Goal: Task Accomplishment & Management: Manage account settings

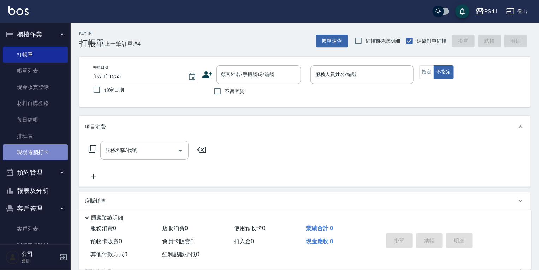
click at [40, 159] on link "現場電腦打卡" at bounding box center [35, 152] width 65 height 16
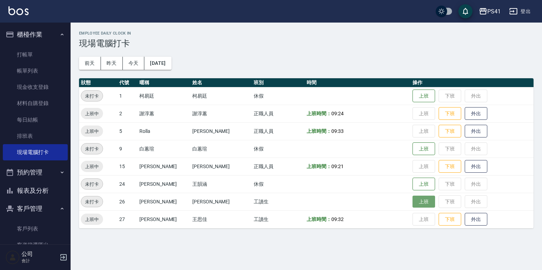
click at [415, 202] on button "上班" at bounding box center [424, 202] width 23 height 12
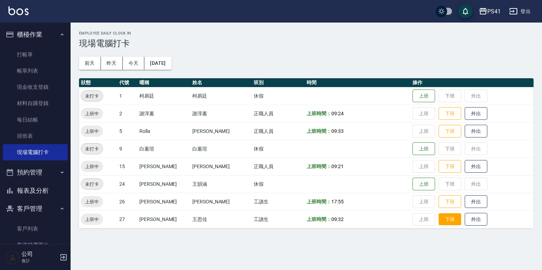
click at [443, 221] on button "下班" at bounding box center [450, 220] width 23 height 12
drag, startPoint x: 34, startPoint y: 221, endPoint x: 47, endPoint y: 213, distance: 15.8
click at [34, 222] on link "客戶列表" at bounding box center [35, 229] width 65 height 16
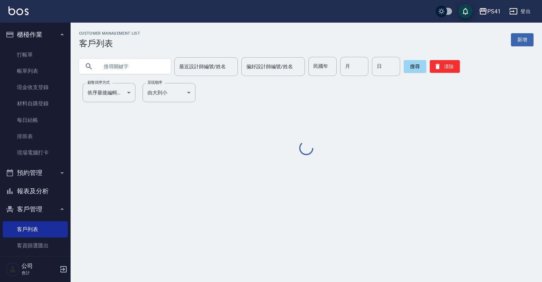
click at [133, 71] on input "text" at bounding box center [132, 66] width 66 height 19
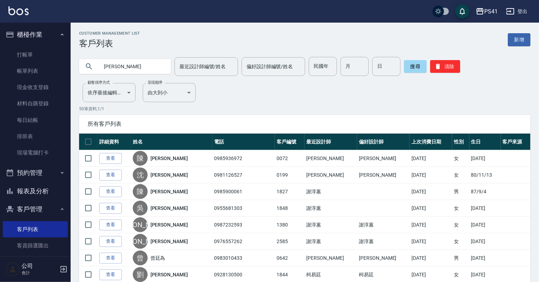
type input "[PERSON_NAME]"
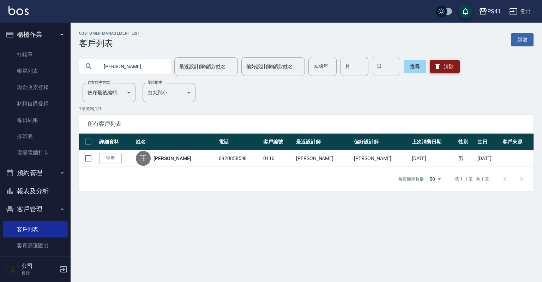
click at [448, 68] on button "清除" at bounding box center [445, 66] width 30 height 13
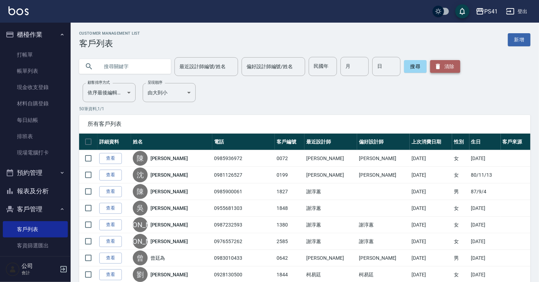
click at [443, 68] on button "清除" at bounding box center [445, 66] width 30 height 13
click at [440, 67] on button "清除" at bounding box center [445, 66] width 30 height 13
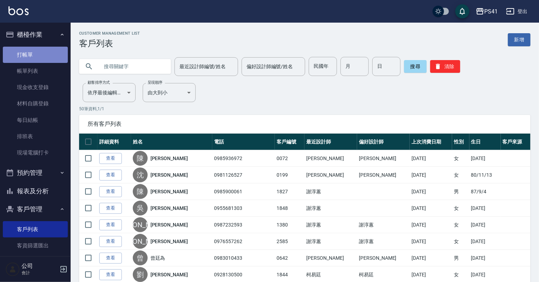
click at [40, 52] on link "打帳單" at bounding box center [35, 55] width 65 height 16
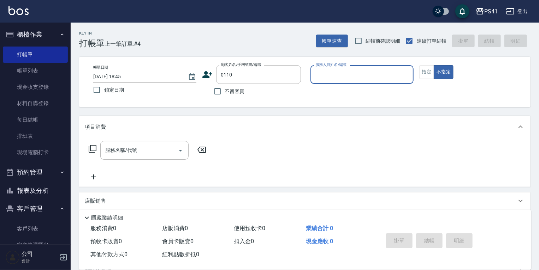
type input "[PERSON_NAME]/0920858598/0110"
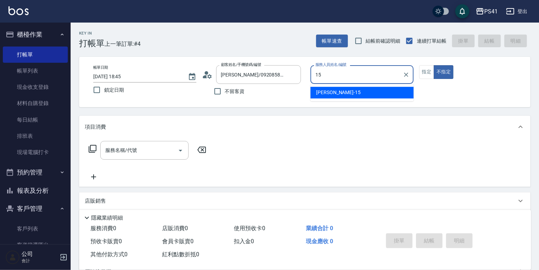
type input "[PERSON_NAME]-15"
type button "false"
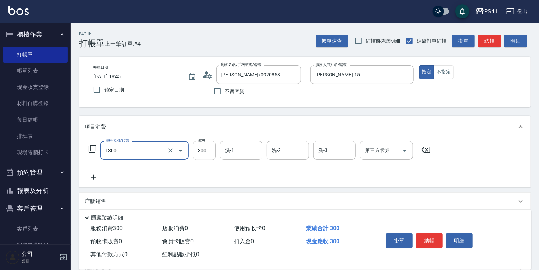
type input "洗髮300(1300)"
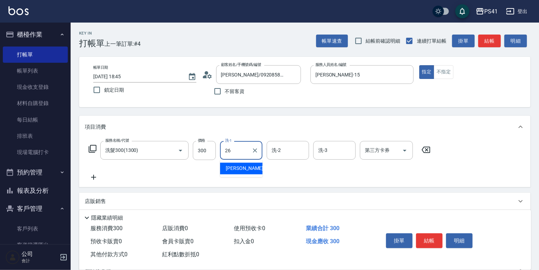
type input "[PERSON_NAME]-26"
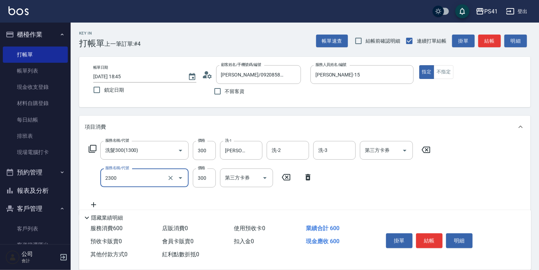
type input "剪髮(2300)"
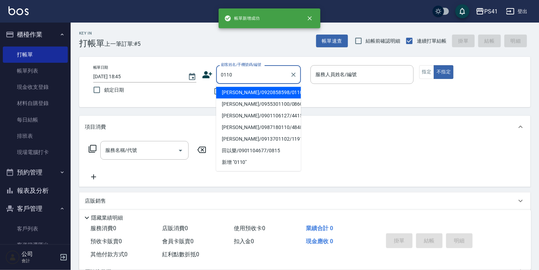
type input "[PERSON_NAME]/0920858598/0110"
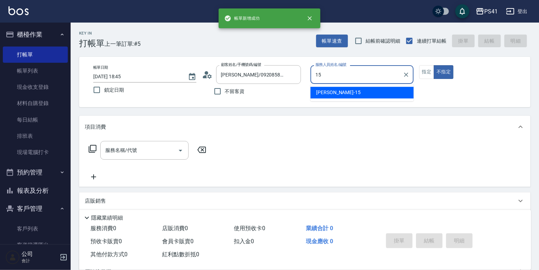
type input "[PERSON_NAME]-15"
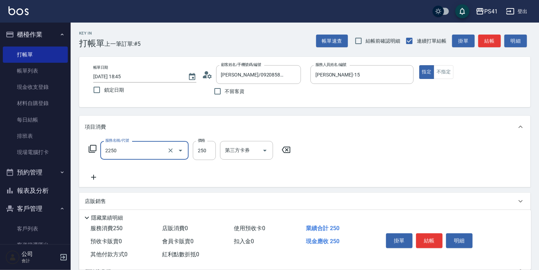
type input "指定剪髮優惠(2250)"
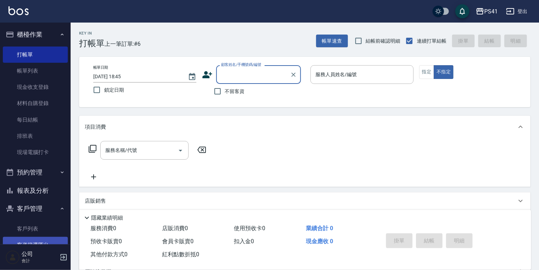
drag, startPoint x: 32, startPoint y: 227, endPoint x: 32, endPoint y: 239, distance: 11.3
click at [32, 227] on link "客戶列表" at bounding box center [35, 229] width 65 height 16
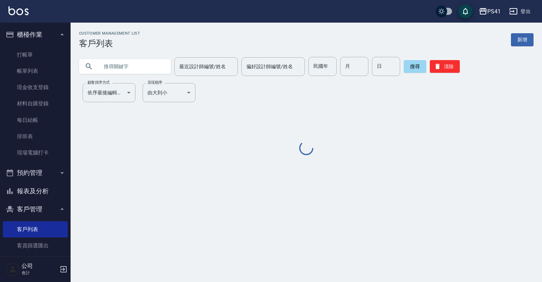
drag, startPoint x: 142, startPoint y: 68, endPoint x: 144, endPoint y: 60, distance: 8.3
click at [142, 66] on input "text" at bounding box center [132, 66] width 66 height 19
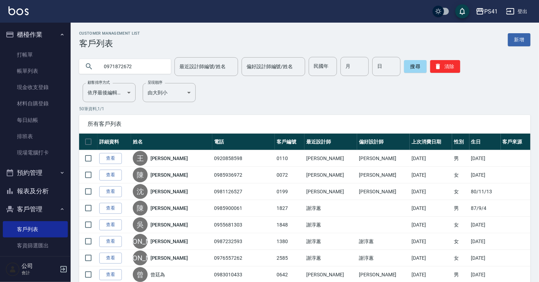
type input "0971872672"
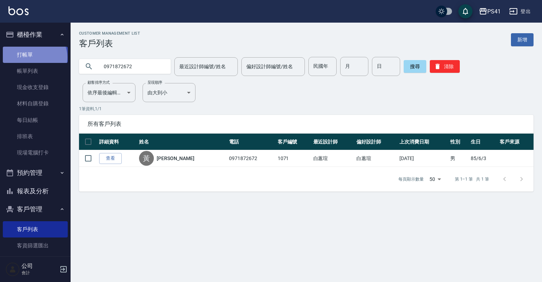
click at [34, 57] on link "打帳單" at bounding box center [35, 55] width 65 height 16
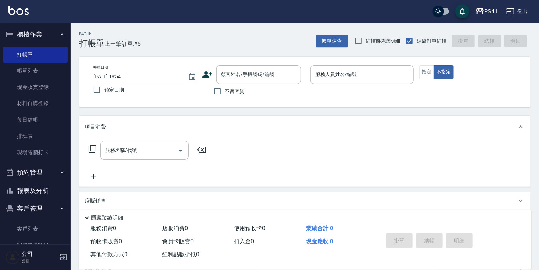
click at [207, 77] on icon at bounding box center [207, 74] width 10 height 7
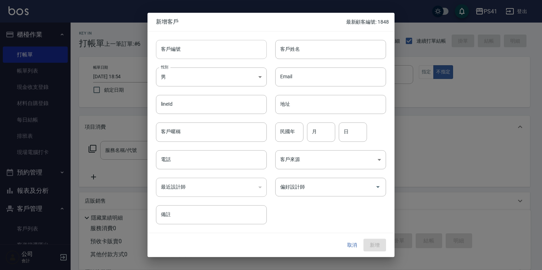
click at [201, 54] on input "客戶編號" at bounding box center [211, 49] width 111 height 19
type input "1849"
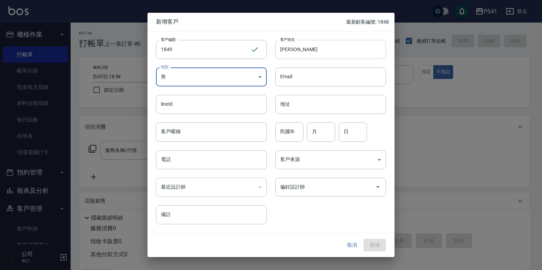
click at [297, 50] on input "[PERSON_NAME]" at bounding box center [330, 49] width 111 height 19
type input "[PERSON_NAME]"
click at [291, 133] on input "民國年" at bounding box center [289, 132] width 28 height 19
type input "94"
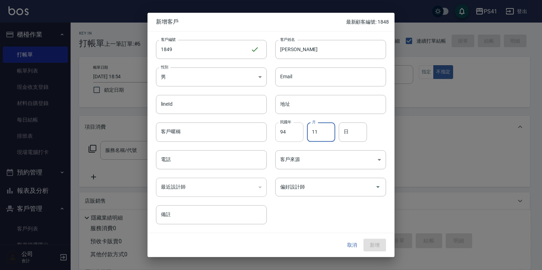
type input "11"
type input "05"
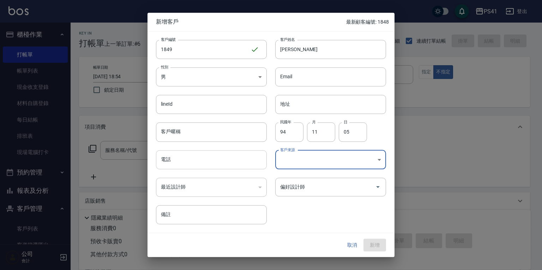
click at [216, 154] on input "電話" at bounding box center [211, 159] width 111 height 19
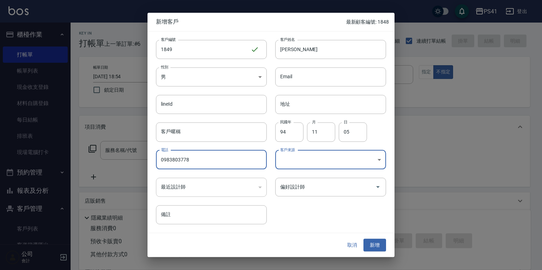
type input "0983803778"
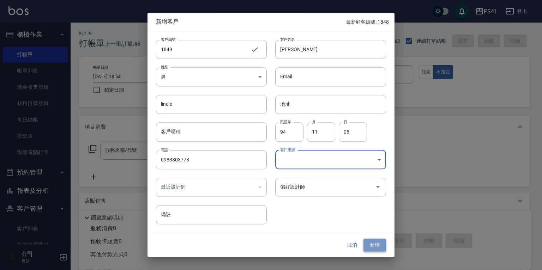
click at [375, 243] on button "新增" at bounding box center [375, 245] width 23 height 13
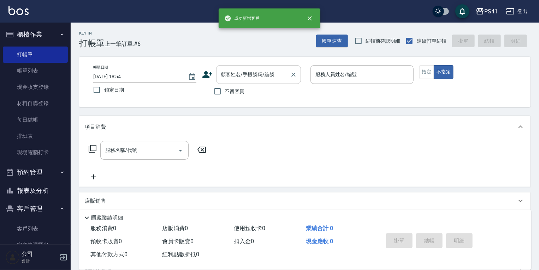
click at [239, 73] on input "顧客姓名/手機號碼/編號" at bounding box center [253, 75] width 68 height 12
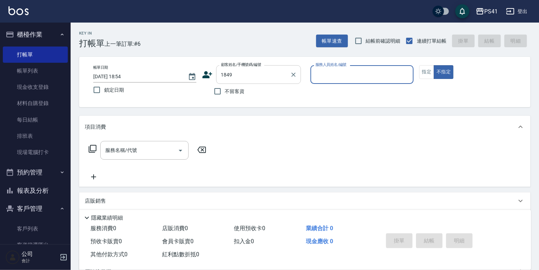
type input "[PERSON_NAME]/0983803778/1849"
type input "謝淳蕙-2"
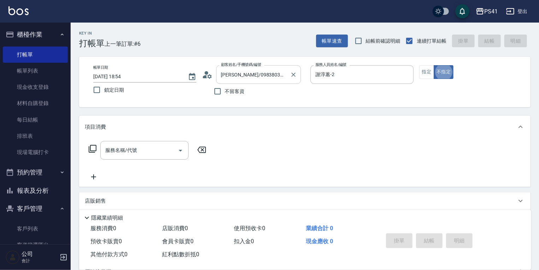
type button "false"
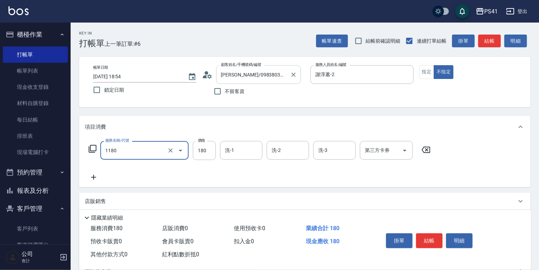
type input "洗髮(洗+剪不指定活動)(1180)"
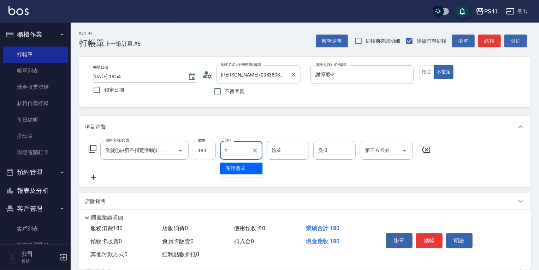
type input "謝淳蕙-2"
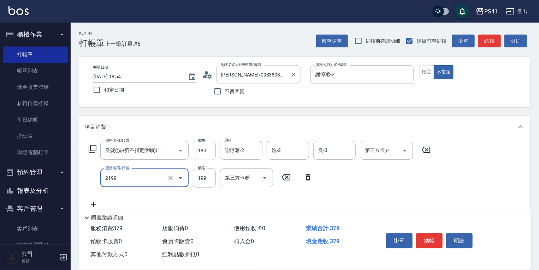
type input "不指定剪髮活動(2199)"
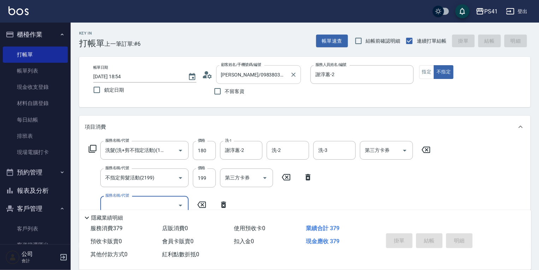
type input "[DATE] 18:56"
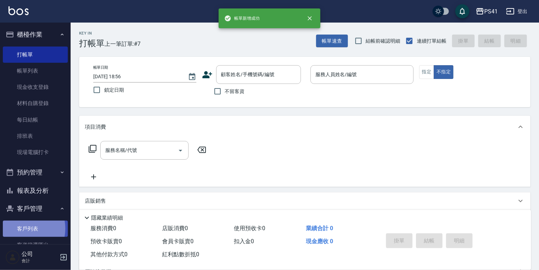
click at [22, 229] on link "客戶列表" at bounding box center [35, 229] width 65 height 16
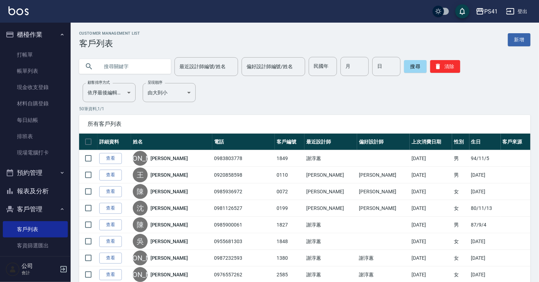
click at [107, 61] on input "text" at bounding box center [132, 66] width 66 height 19
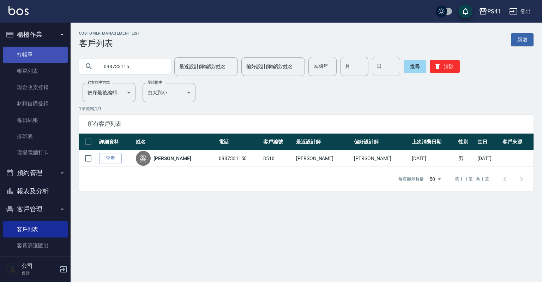
type input "098733115"
click at [44, 58] on link "打帳單" at bounding box center [35, 55] width 65 height 16
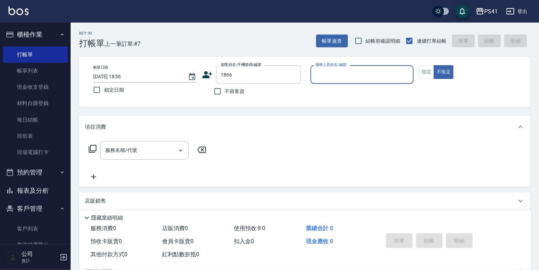
type input "[PERSON_NAME]/0988968362/1866"
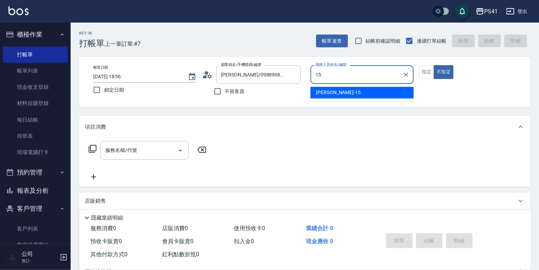
type input "[PERSON_NAME]-15"
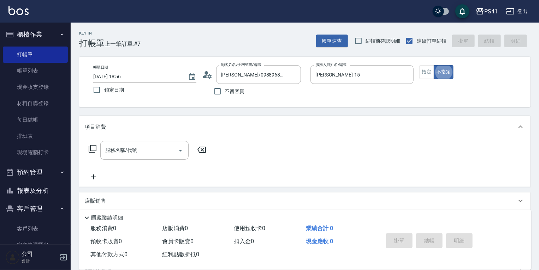
type button "false"
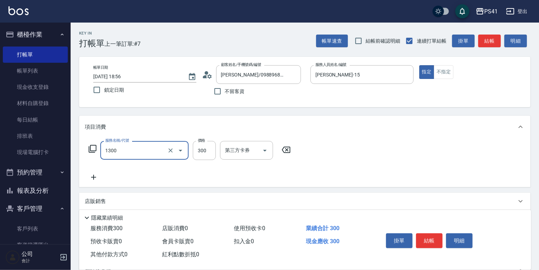
type input "洗髮300(1300)"
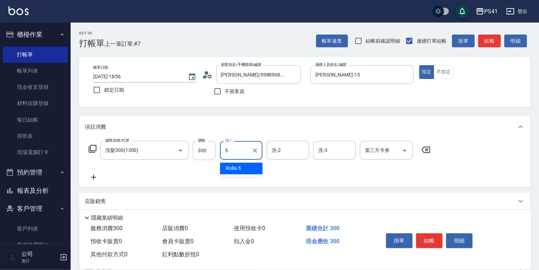
type input "Rolla-5"
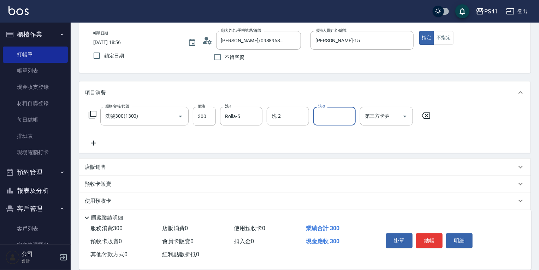
scroll to position [75, 0]
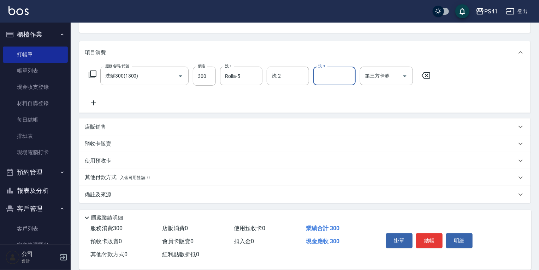
click at [97, 126] on p "店販銷售" at bounding box center [95, 127] width 21 height 7
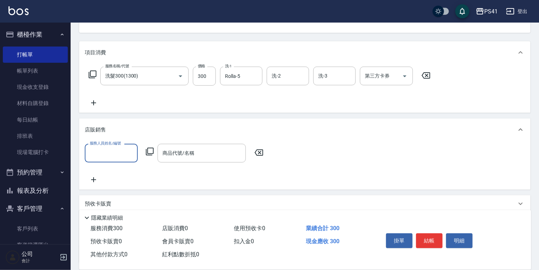
scroll to position [0, 0]
click at [123, 156] on input "服務人員姓名/編號" at bounding box center [111, 153] width 47 height 12
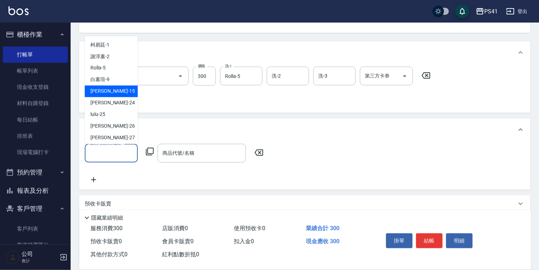
click at [108, 90] on span "[PERSON_NAME]-15" at bounding box center [112, 91] width 44 height 7
type input "[PERSON_NAME]-15"
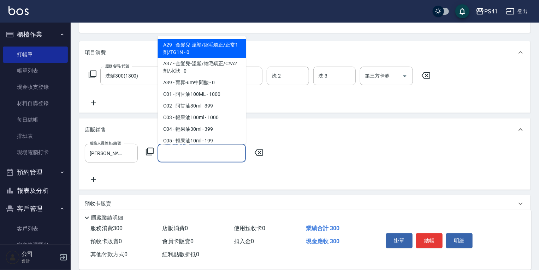
click at [175, 151] on input "商品代號/名稱" at bounding box center [202, 153] width 82 height 12
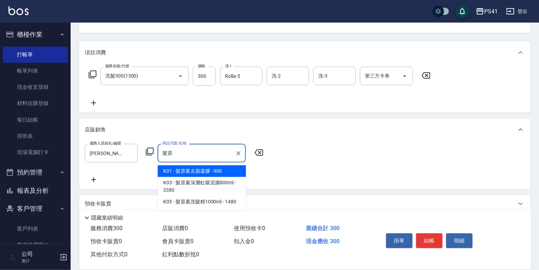
click at [202, 203] on span "K05 - 髮原素洗髮精1000ml - 1480" at bounding box center [201, 202] width 88 height 12
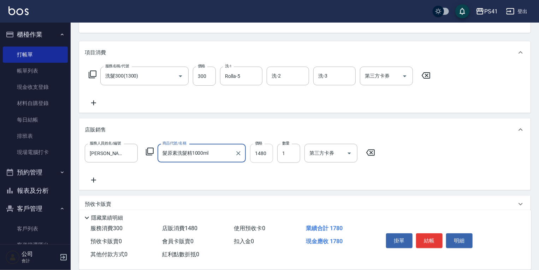
type input "髮原素洗髮精1000ml"
click at [267, 151] on input "1480" at bounding box center [261, 153] width 23 height 19
type input "1258"
click at [429, 240] on button "結帳" at bounding box center [429, 241] width 26 height 15
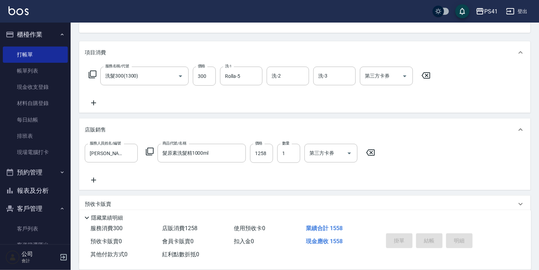
type input "[DATE] 18:57"
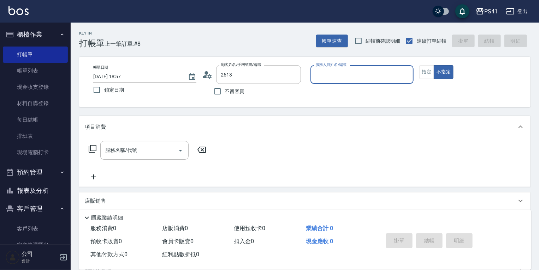
type input "[PERSON_NAME]/0936913205/2613"
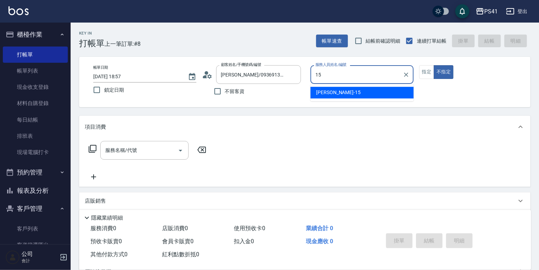
type input "[PERSON_NAME]-15"
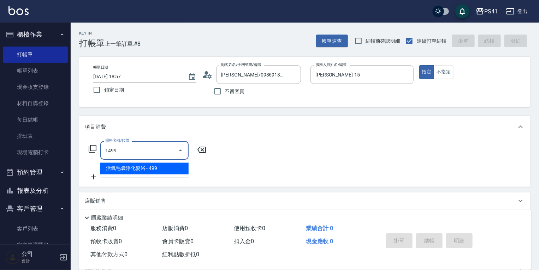
type input "活氧毛囊淨化髮浴(1499)"
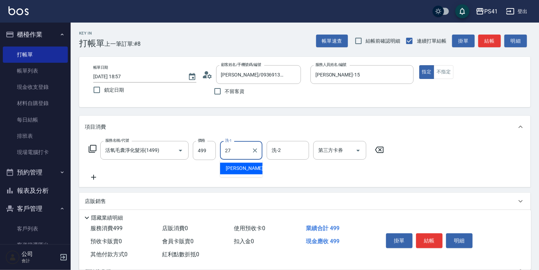
type input "佳佳-27"
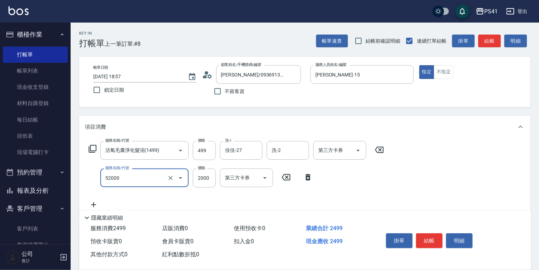
type input "原價1501~2000護髮(52000)"
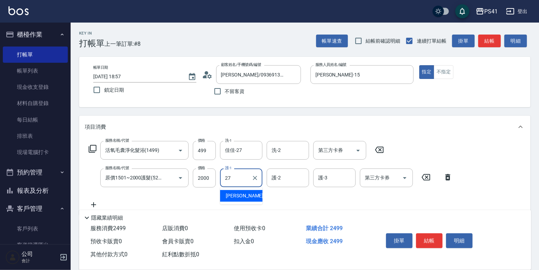
type input "佳佳-27"
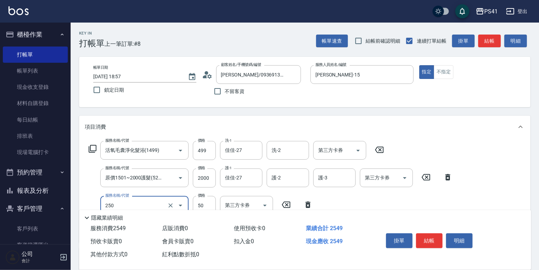
type input "剪瀏海(250)"
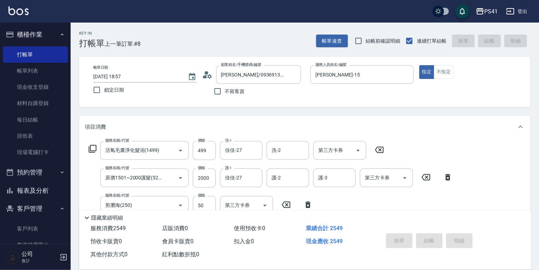
type input "[DATE] 18:58"
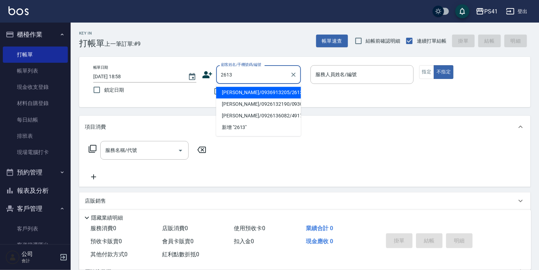
type input "[PERSON_NAME]/0936913205/2613"
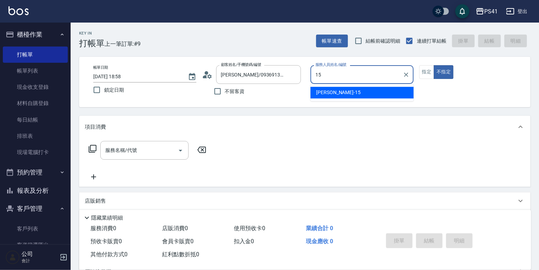
type input "[PERSON_NAME]-15"
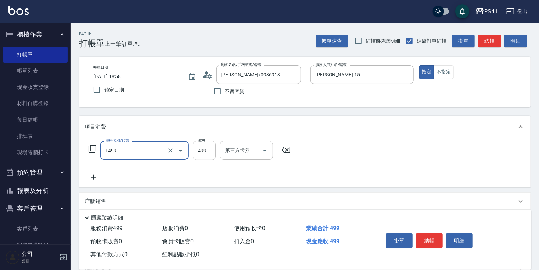
type input "活氧毛囊淨化髮浴(1499)"
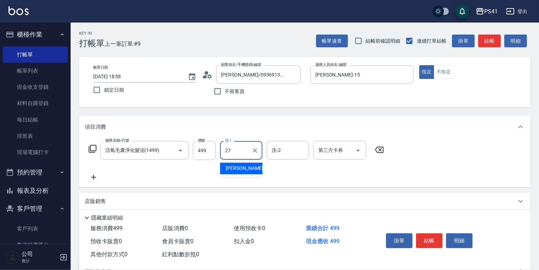
type input "佳佳-27"
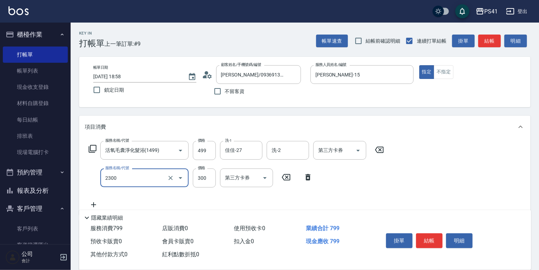
type input "剪髮(2300)"
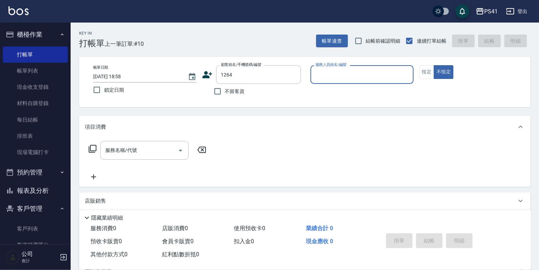
type input "[PERSON_NAME]/0987176990/1264"
type input "Rolla-5"
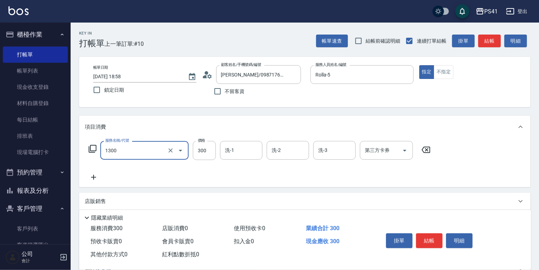
type input "洗髮300(1300)"
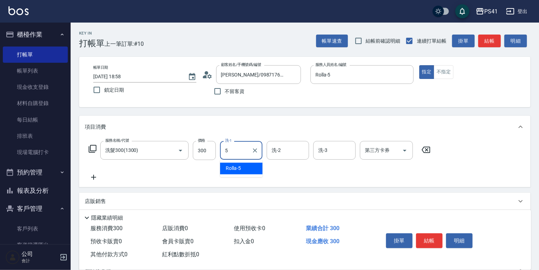
type input "Rolla-5"
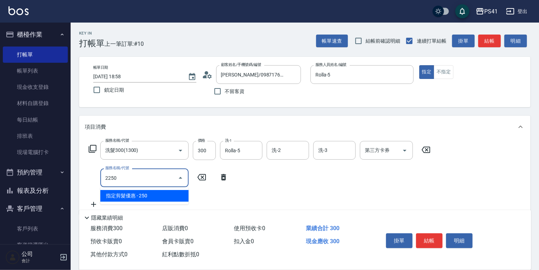
type input "指定剪髮優惠(2250)"
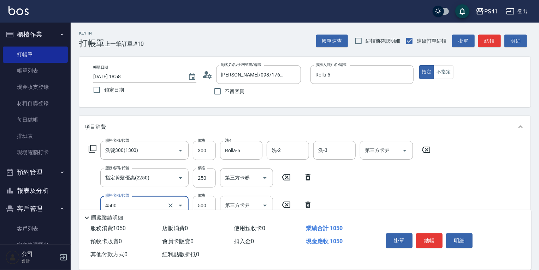
type input "補染(4500)"
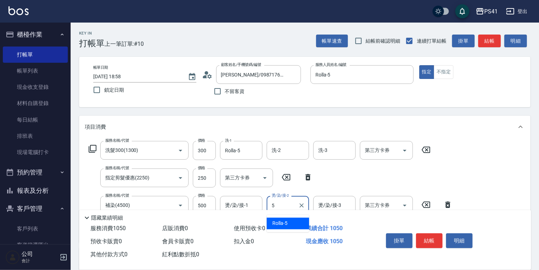
type input "Rolla-5"
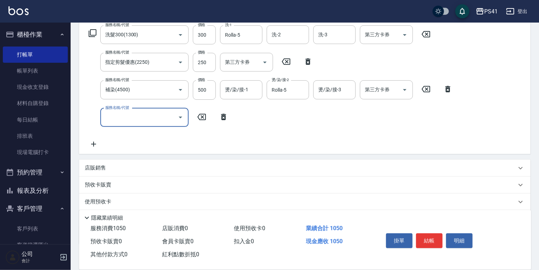
scroll to position [157, 0]
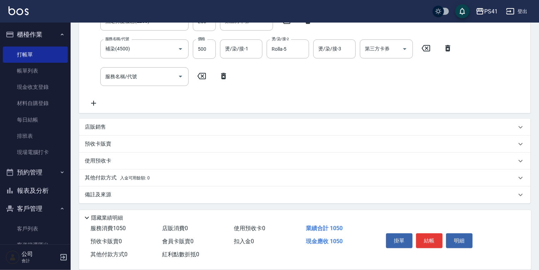
drag, startPoint x: 93, startPoint y: 177, endPoint x: 98, endPoint y: 175, distance: 5.1
click at [93, 177] on p "其他付款方式 入金可用餘額: 0" at bounding box center [117, 178] width 65 height 8
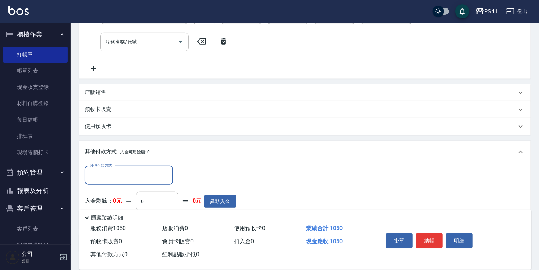
scroll to position [236, 0]
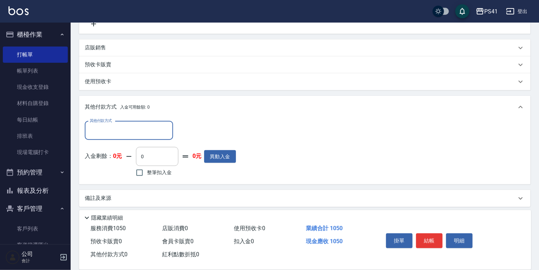
click at [109, 129] on input "其他付款方式" at bounding box center [129, 131] width 82 height 12
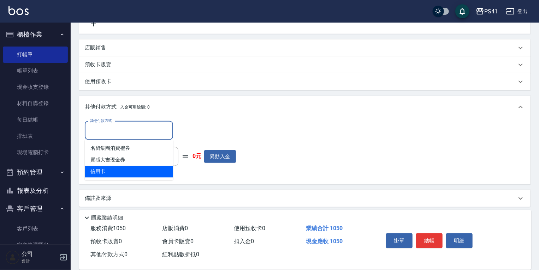
click at [120, 175] on span "信用卡" at bounding box center [129, 172] width 88 height 12
type input "信用卡"
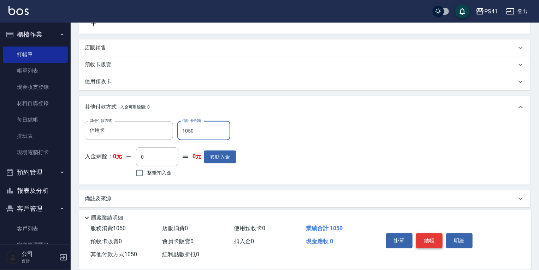
type input "1050"
click at [425, 235] on button "結帳" at bounding box center [429, 241] width 26 height 15
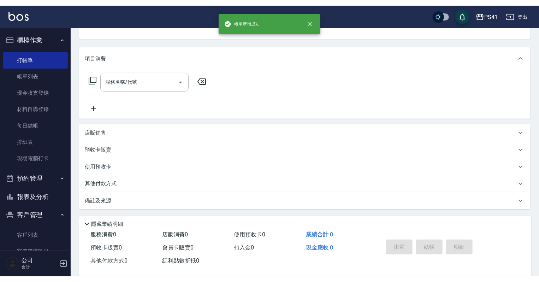
scroll to position [0, 0]
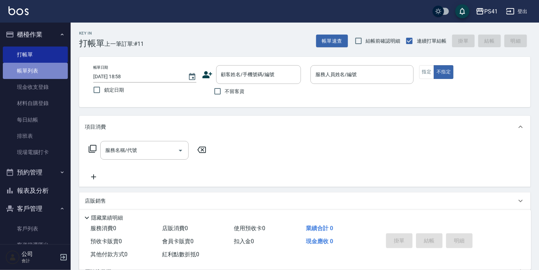
click at [56, 73] on link "帳單列表" at bounding box center [35, 71] width 65 height 16
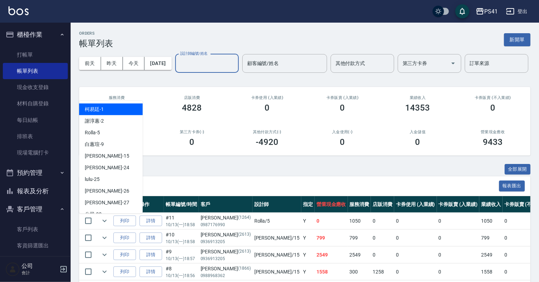
drag, startPoint x: 91, startPoint y: 90, endPoint x: 91, endPoint y: 77, distance: 12.4
click at [175, 73] on div "設計師編號/姓名 設計師編號/姓名" at bounding box center [207, 63] width 64 height 19
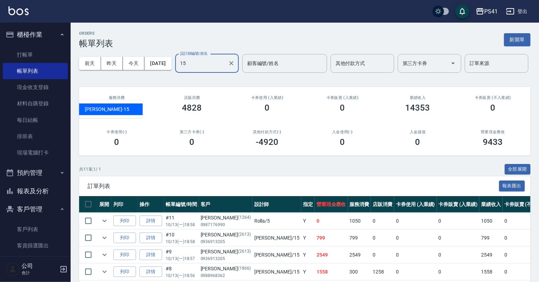
type input "[PERSON_NAME]-15"
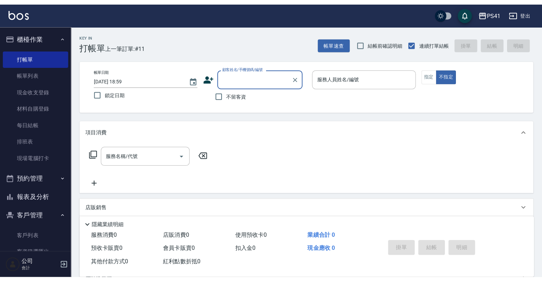
scroll to position [28, 0]
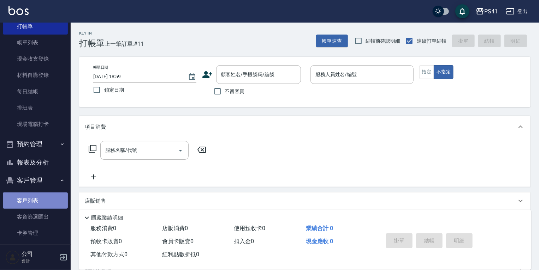
click at [50, 207] on link "客戶列表" at bounding box center [35, 201] width 65 height 16
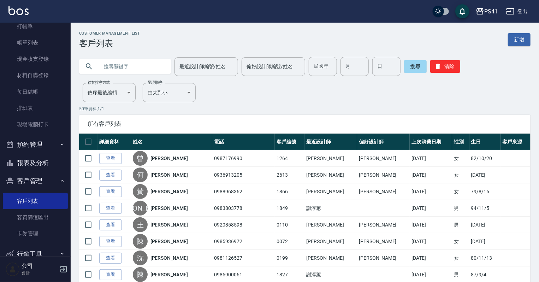
click at [101, 68] on input "text" at bounding box center [132, 66] width 66 height 19
type input "0921807548"
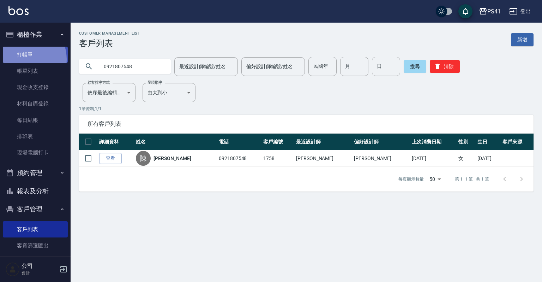
click at [23, 59] on link "打帳單" at bounding box center [35, 55] width 65 height 16
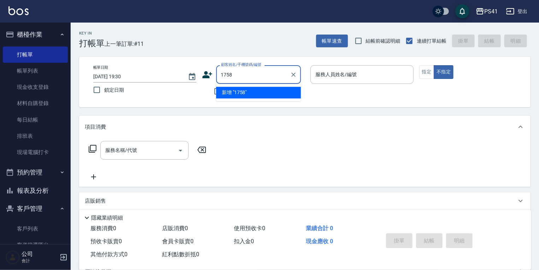
type input "1758"
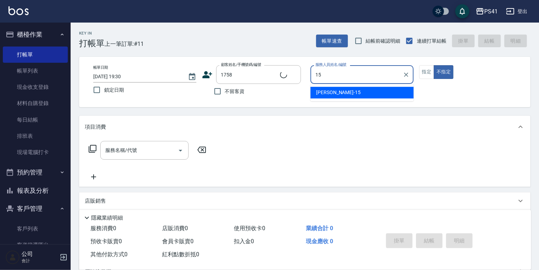
type input "15"
type input "[PERSON_NAME]/0921807548/1758"
type input "[PERSON_NAME]-15"
type button "false"
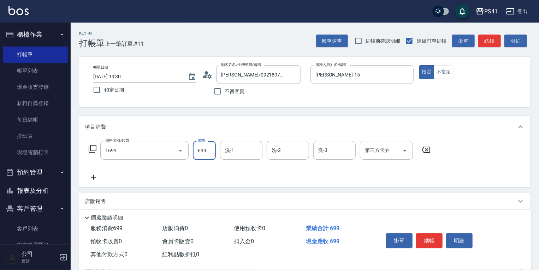
type input "純粹植淨控油SPA洗髮699(1699)"
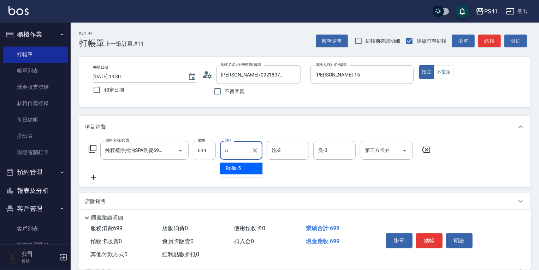
type input "Rolla-5"
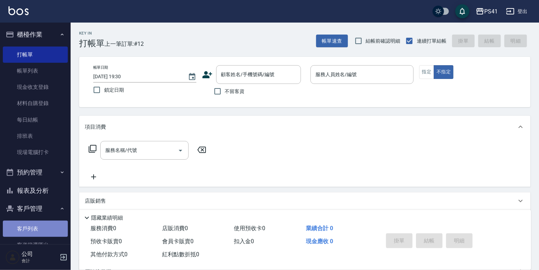
click at [40, 225] on link "客戶列表" at bounding box center [35, 229] width 65 height 16
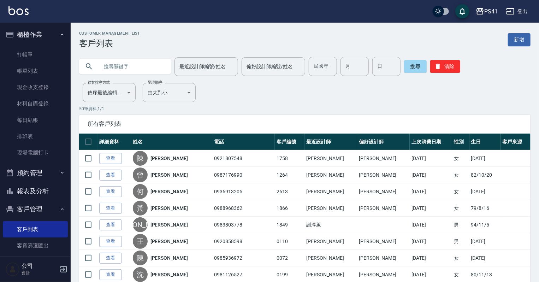
click at [144, 69] on input "text" at bounding box center [132, 66] width 66 height 19
type input "0912207153"
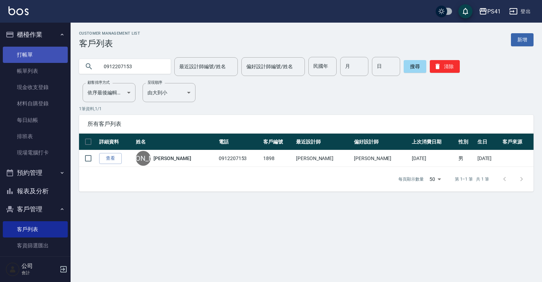
click at [40, 55] on link "打帳單" at bounding box center [35, 55] width 65 height 16
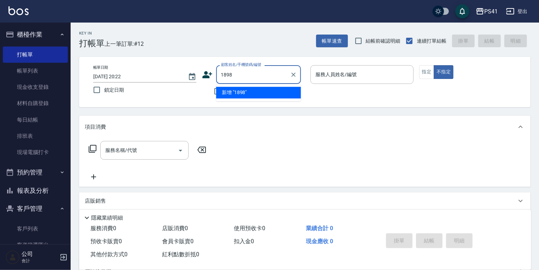
type input "1898"
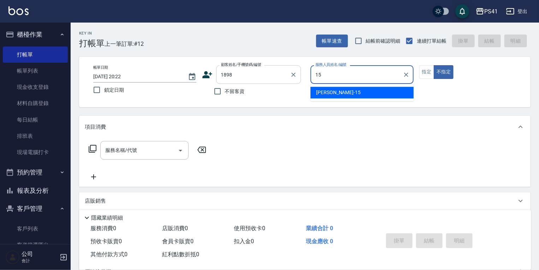
type input "[PERSON_NAME]-15"
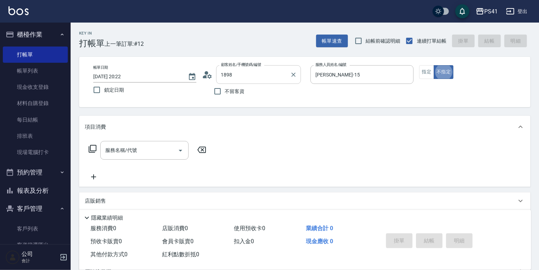
type input "[PERSON_NAME]/0912207153/1898"
type button "false"
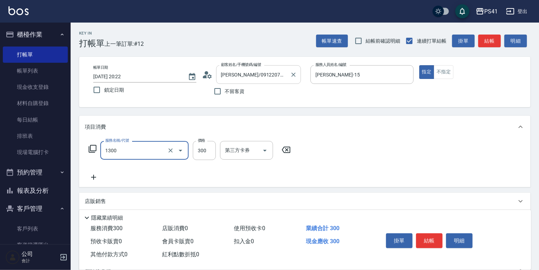
type input "洗髮300(1300)"
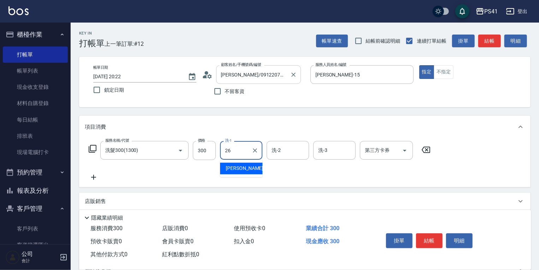
type input "[PERSON_NAME]-26"
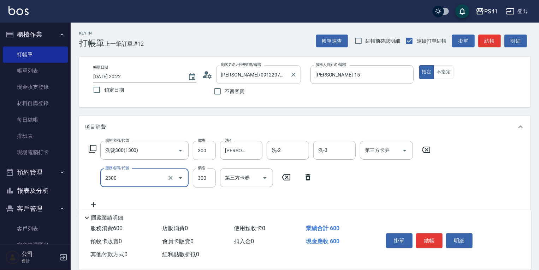
type input "剪髮(2300)"
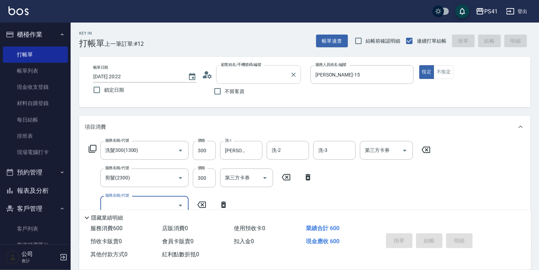
type input "1"
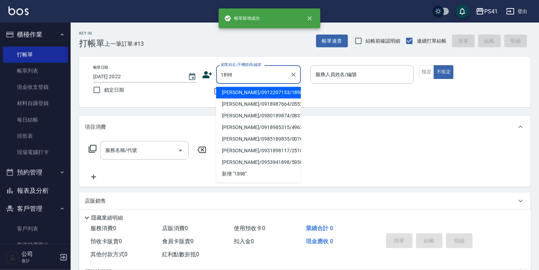
type input "[PERSON_NAME]/0912207153/1898"
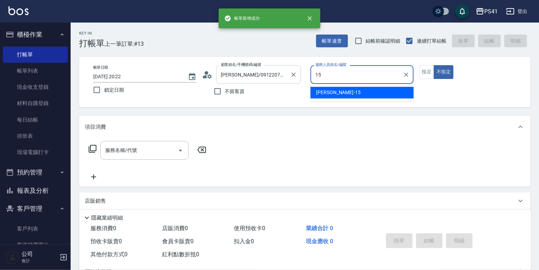
type input "[PERSON_NAME]-15"
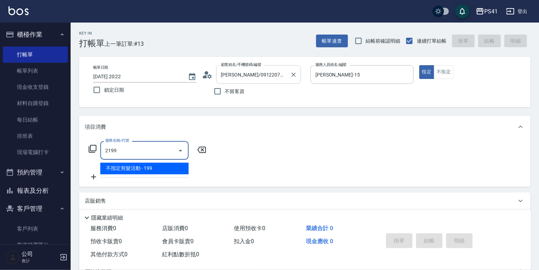
type input "不指定剪髮活動(2199)"
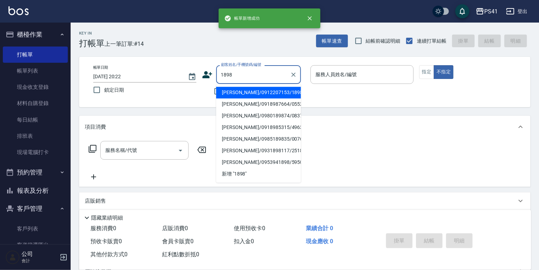
type input "[PERSON_NAME]/0912207153/1898"
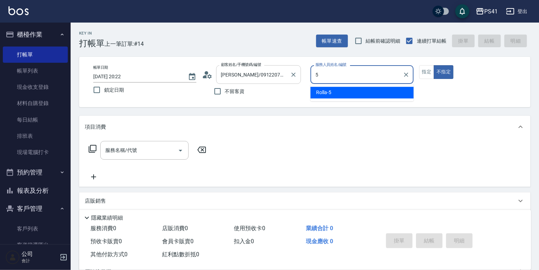
type input "Rolla-5"
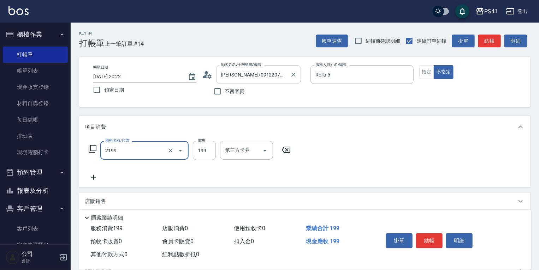
type input "不指定剪髮活動(2199)"
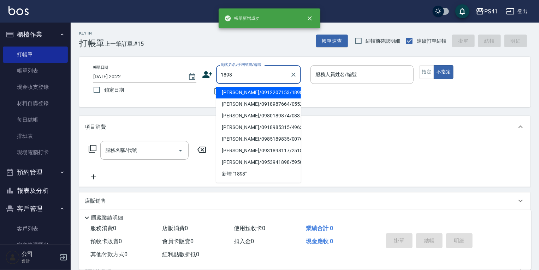
type input "[PERSON_NAME]/0912207153/1898"
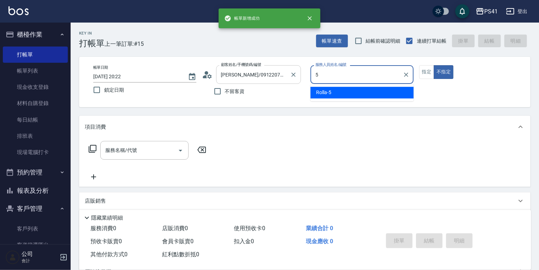
type input "Rolla-5"
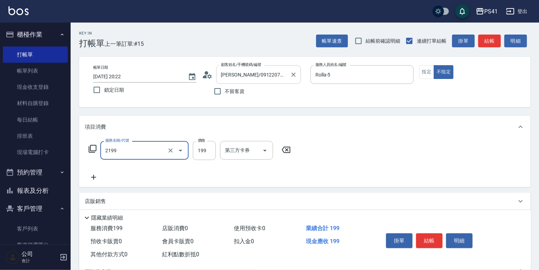
type input "不指定剪髮活動(2199)"
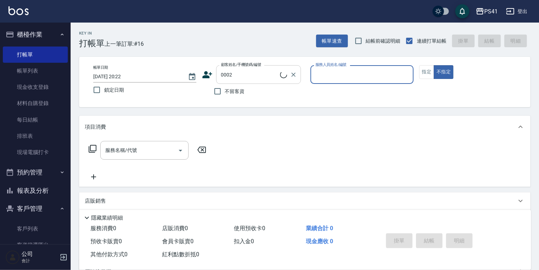
type input "[PERSON_NAME]/[PERSON_NAME]/0002"
type input "謝淳蕙-2"
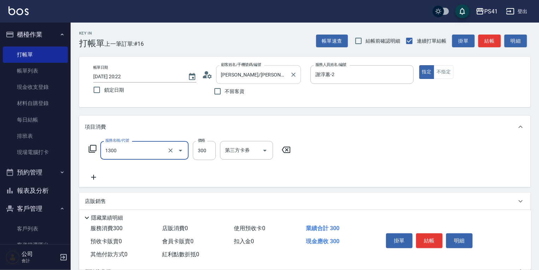
type input "洗髮300(1300)"
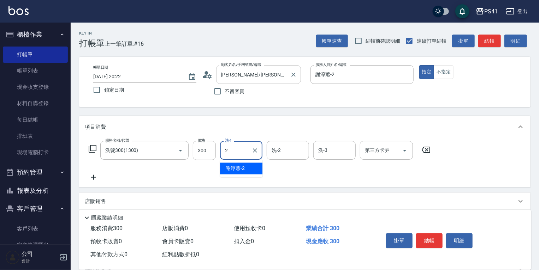
type input "謝淳蕙-2"
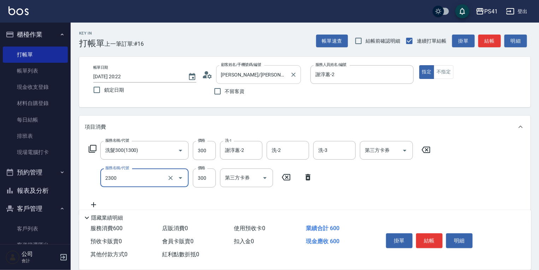
type input "剪髮(2300)"
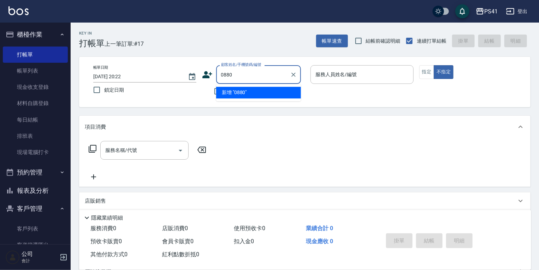
type input "0880"
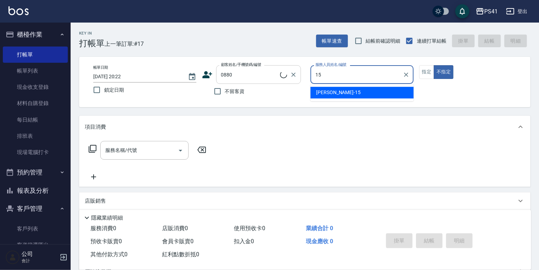
type input "[PERSON_NAME]-15"
type input "[PERSON_NAME]/0928667894/0880"
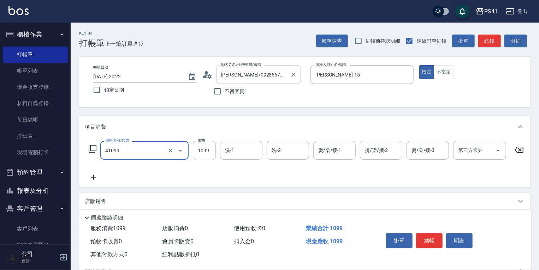
type input "公司活動/早鳥(41099)"
type input "2099"
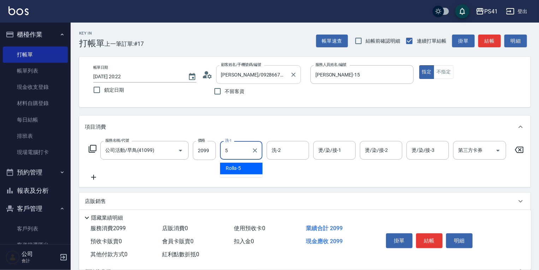
type input "Rolla-5"
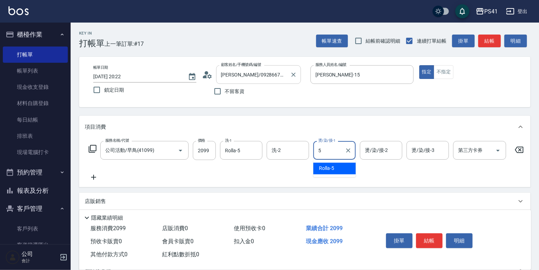
type input "Rolla-5"
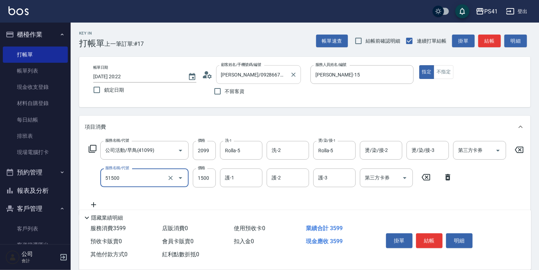
type input "原價1201~1500護髮(51500)"
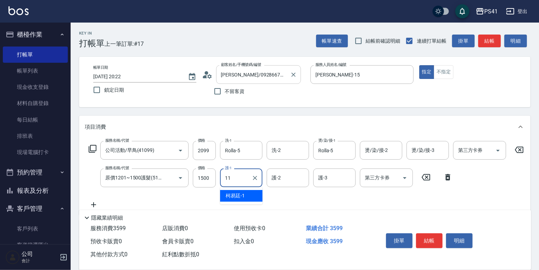
type input "110"
click at [254, 179] on icon "Clear" at bounding box center [255, 178] width 4 height 4
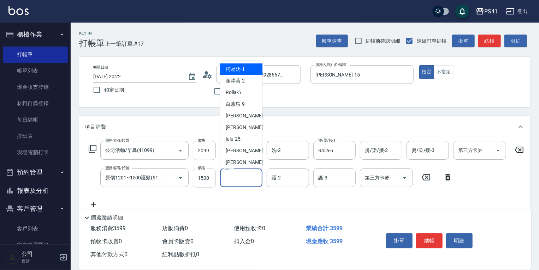
click at [212, 181] on input "1500" at bounding box center [204, 178] width 23 height 19
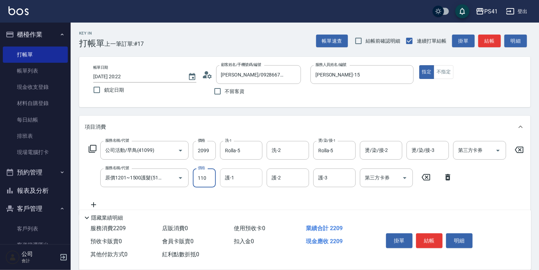
click at [208, 175] on input "110" at bounding box center [204, 178] width 23 height 19
type input "1100"
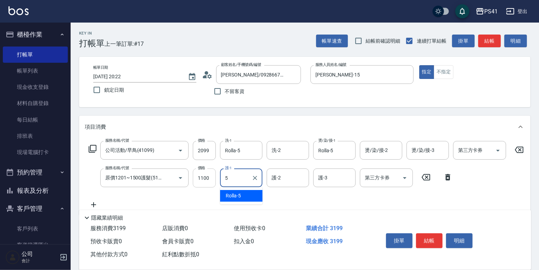
type input "Rolla-5"
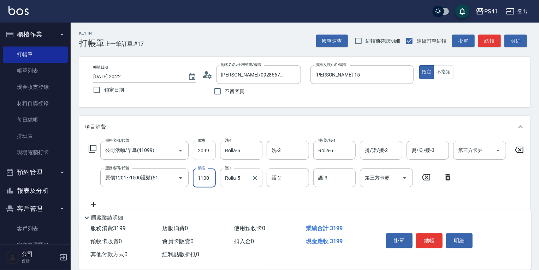
click at [210, 150] on input "2099" at bounding box center [204, 150] width 23 height 19
drag, startPoint x: 204, startPoint y: 180, endPoint x: 208, endPoint y: 181, distance: 3.5
click at [204, 181] on input "1100" at bounding box center [204, 178] width 23 height 19
type input "1500"
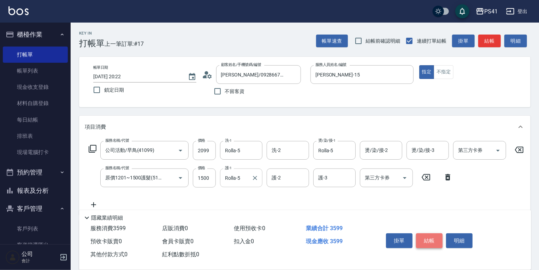
click at [432, 242] on button "結帳" at bounding box center [429, 241] width 26 height 15
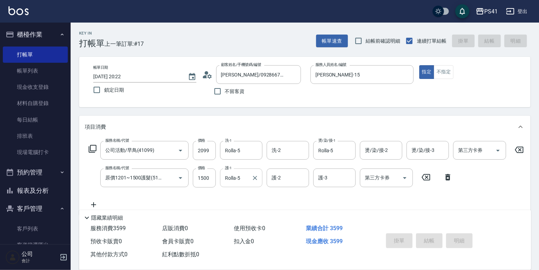
type input "[DATE] 20:23"
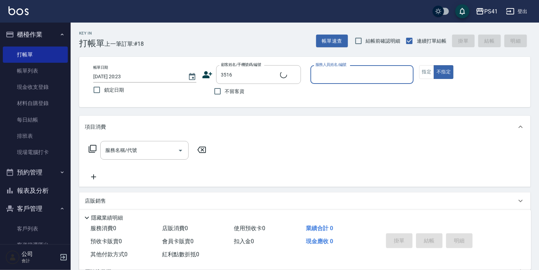
type input "[PERSON_NAME]/0987331150/3516"
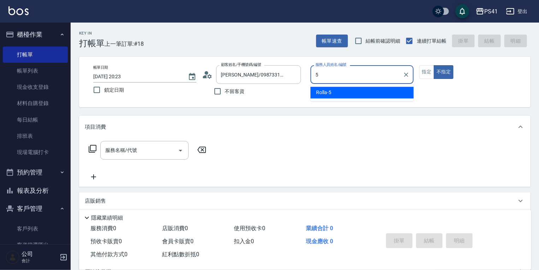
type input "Rolla-5"
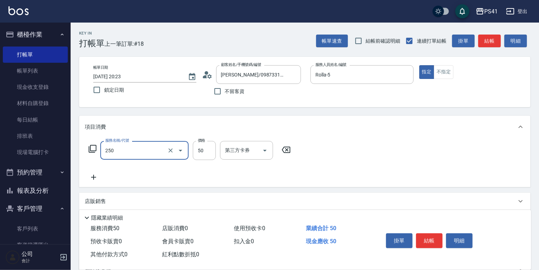
type input "剪瀏海(250)"
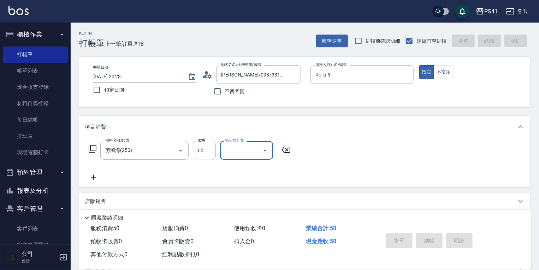
type input "[DATE] 20:24"
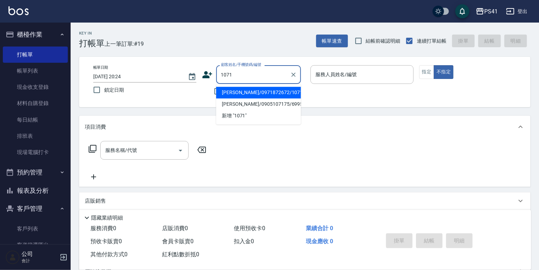
type input "[PERSON_NAME]/0971872672/1071"
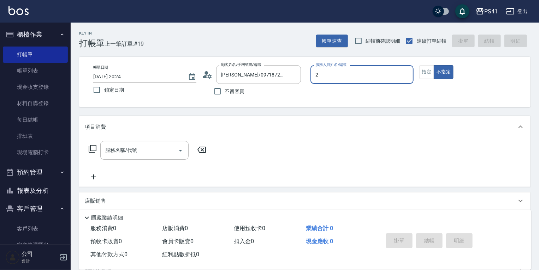
type input "謝淳蕙-2"
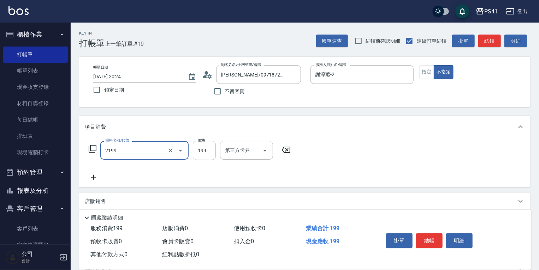
type input "不指定剪髮活動(2199)"
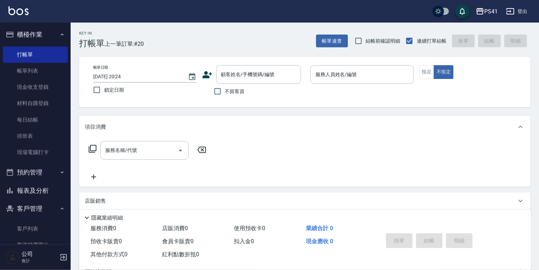
click at [205, 72] on icon at bounding box center [207, 74] width 10 height 7
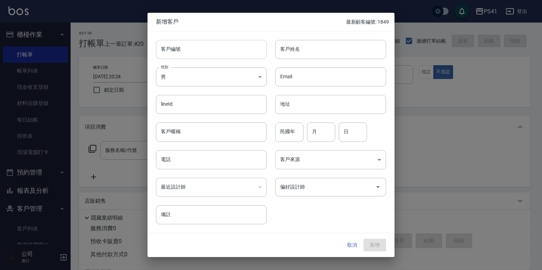
click at [198, 44] on input "客戶編號" at bounding box center [211, 49] width 111 height 19
type input "1850"
type input "ㄘ"
type input "窩"
type input "[PERSON_NAME]"
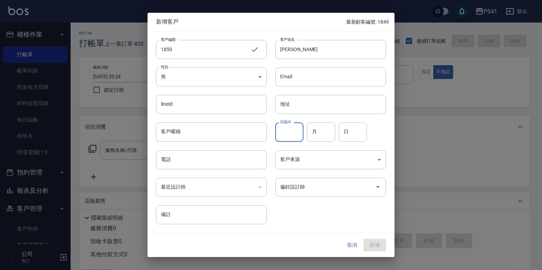
click at [285, 131] on input "民國年" at bounding box center [289, 132] width 28 height 19
type input "89"
type input "06"
type input "04"
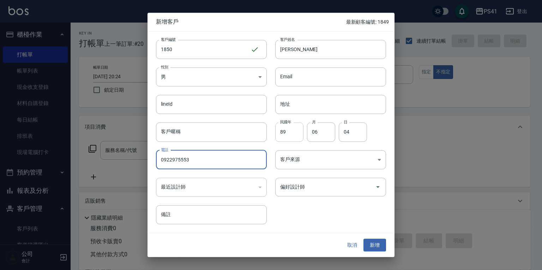
type input "0922975553"
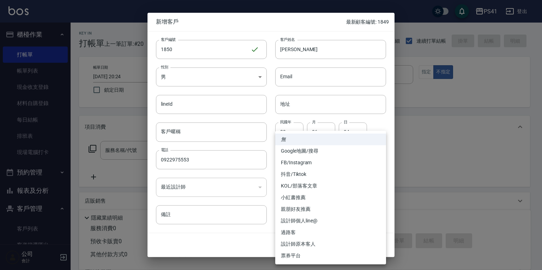
click at [431, 178] on div at bounding box center [271, 135] width 542 height 270
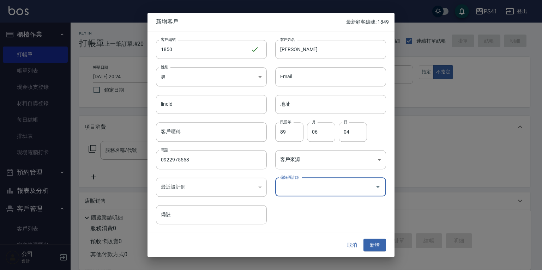
click at [326, 192] on input "偏好設計師" at bounding box center [326, 187] width 94 height 12
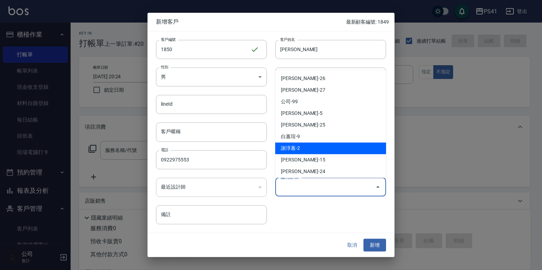
click at [302, 147] on li "謝淳蕙-2" at bounding box center [330, 149] width 111 height 12
type input "謝淳蕙"
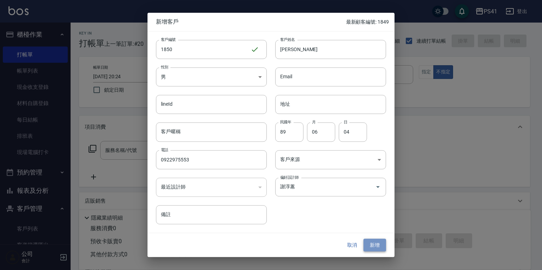
click at [369, 247] on button "新增" at bounding box center [375, 245] width 23 height 13
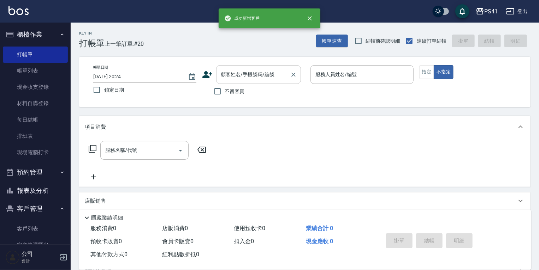
click at [270, 79] on input "顧客姓名/手機號碼/編號" at bounding box center [253, 75] width 68 height 12
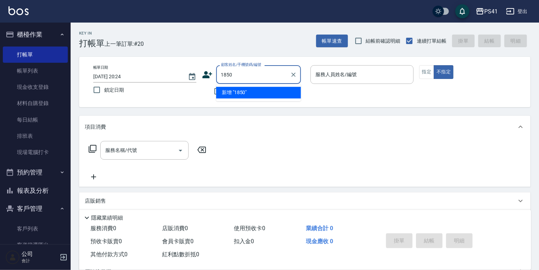
type input "1850"
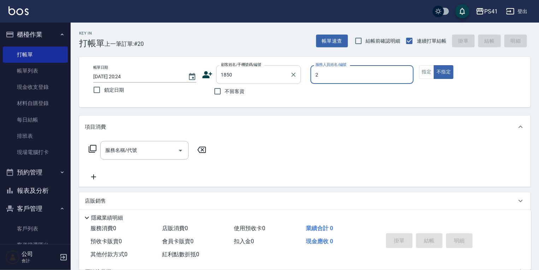
type input "2"
type input "[PERSON_NAME]/0922975553/1850"
type input "謝淳蕙-2"
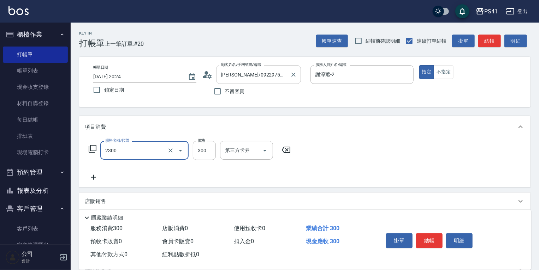
type input "剪髮(2300)"
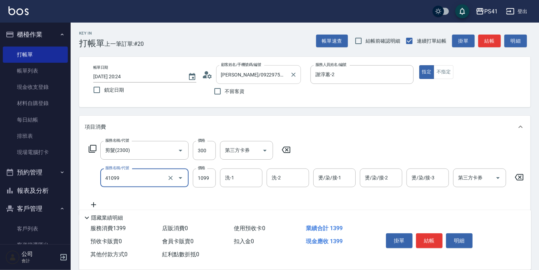
type input "公司活動/早鳥(41099)"
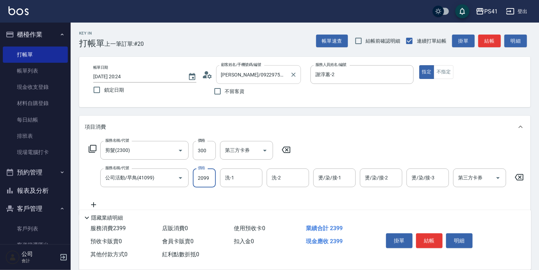
type input "2099"
type input "262"
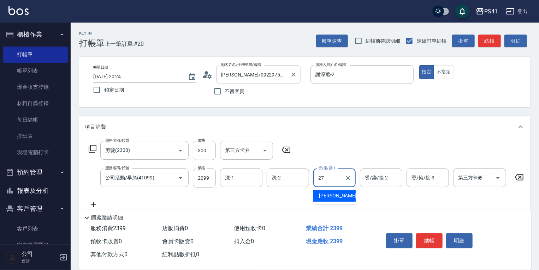
type input "佳佳-27"
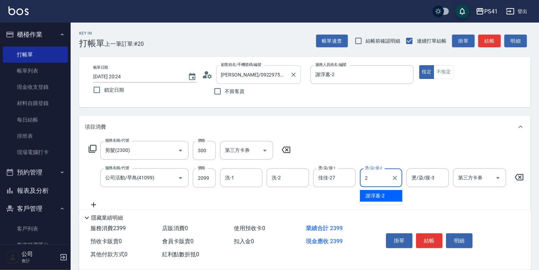
type input "謝淳蕙-2"
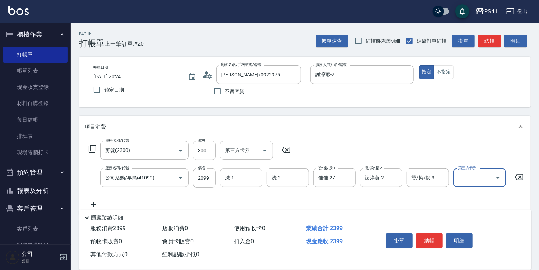
click at [252, 175] on input "洗-1" at bounding box center [241, 178] width 36 height 12
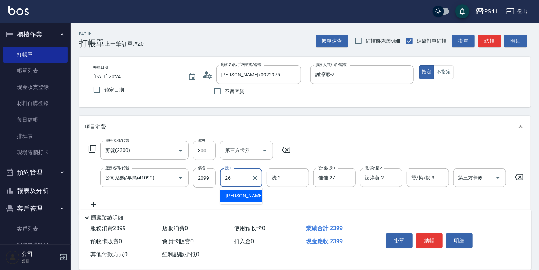
type input "[PERSON_NAME]-26"
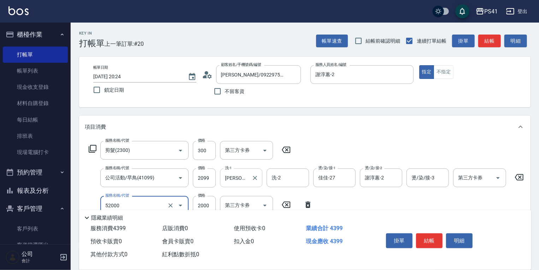
type input "原價1501~2000護髮(52000)"
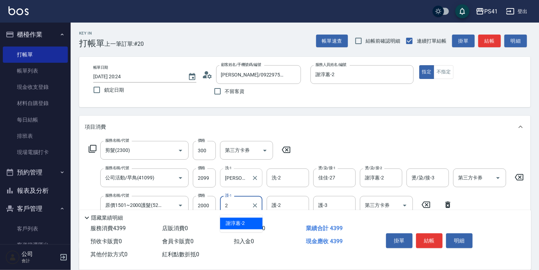
type input "謝淳蕙-2"
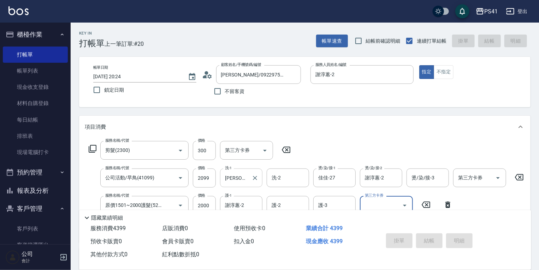
type input "[DATE] 20:26"
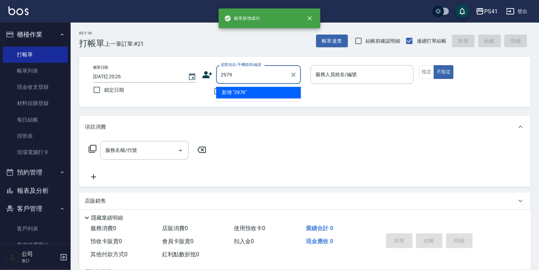
type input "2979"
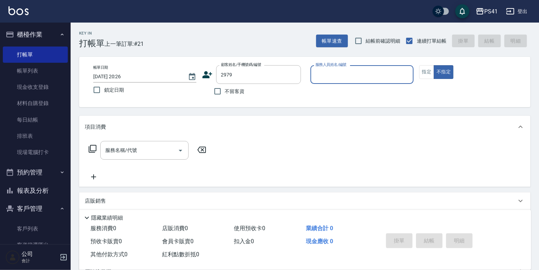
type input "1"
type input "[PERSON_NAME]/0935622965/2979"
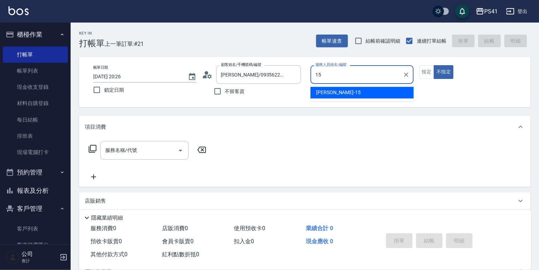
type input "[PERSON_NAME]-15"
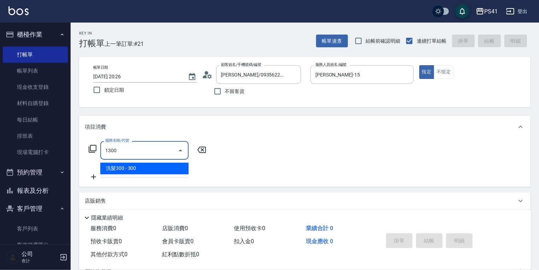
type input "洗髮300(1300)"
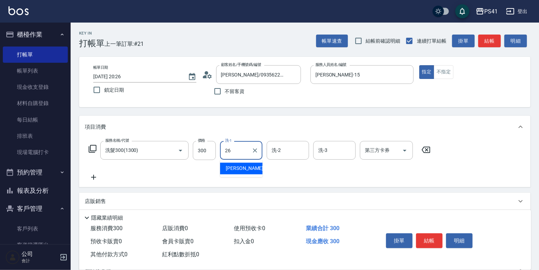
type input "[PERSON_NAME]-26"
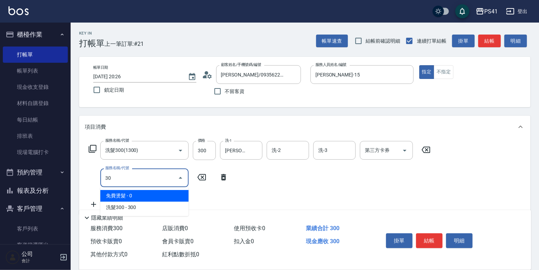
type input "3"
type input "4"
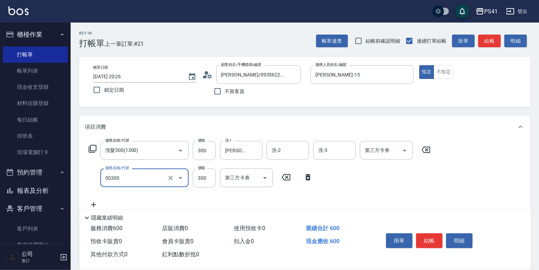
type input "自備護髮(50300)"
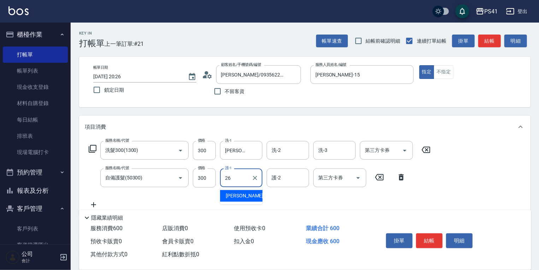
type input "[PERSON_NAME]-26"
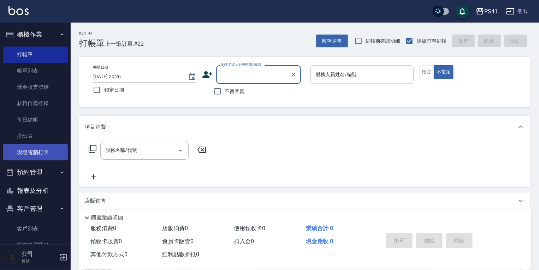
click at [47, 148] on link "現場電腦打卡" at bounding box center [35, 152] width 65 height 16
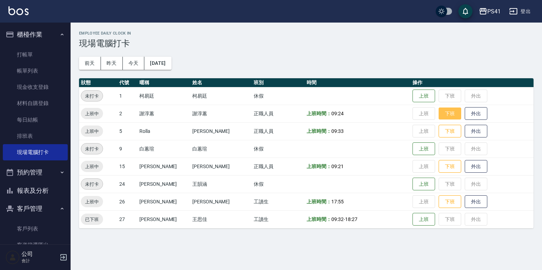
click at [447, 114] on button "下班" at bounding box center [450, 114] width 23 height 12
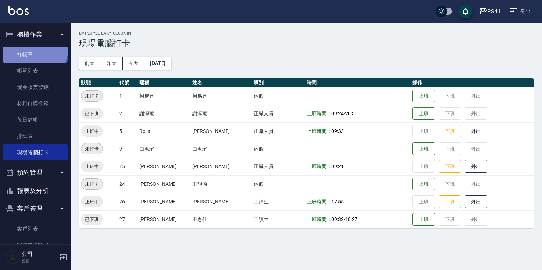
click at [34, 48] on link "打帳單" at bounding box center [35, 55] width 65 height 16
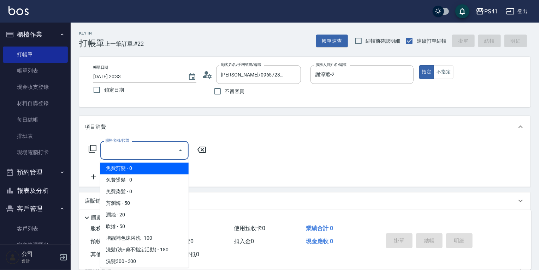
click at [117, 153] on input "服務名稱/代號" at bounding box center [138, 150] width 71 height 12
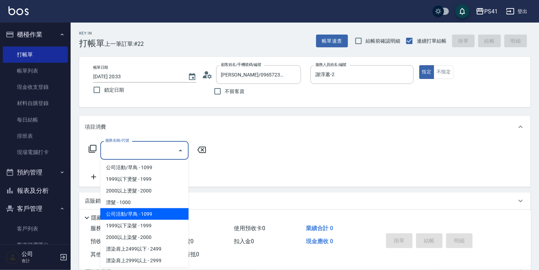
scroll to position [367, 0]
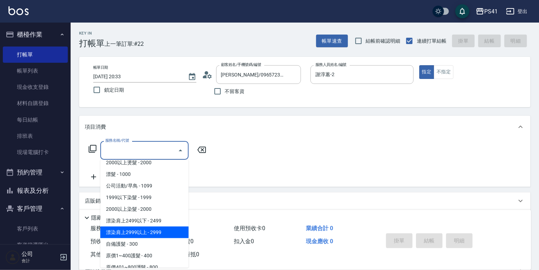
click at [165, 233] on span "漂染肩上2999以上 - 2999" at bounding box center [144, 233] width 88 height 12
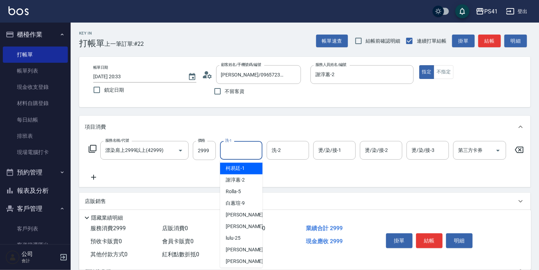
click at [228, 155] on input "洗-1" at bounding box center [241, 150] width 36 height 12
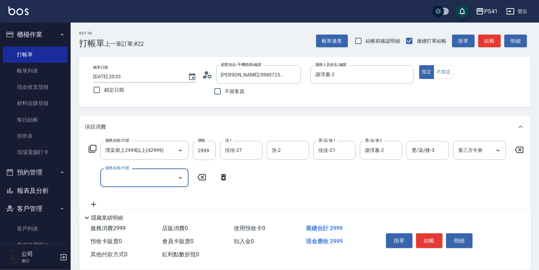
click at [154, 179] on input "服務名稱/代號" at bounding box center [138, 178] width 71 height 12
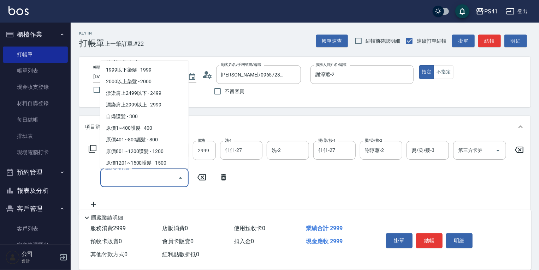
scroll to position [424, 0]
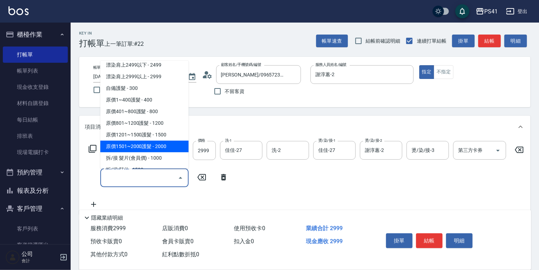
drag, startPoint x: 162, startPoint y: 145, endPoint x: 218, endPoint y: 168, distance: 60.1
click at [162, 145] on span "原價1501~2000護髮 - 2000" at bounding box center [144, 147] width 88 height 12
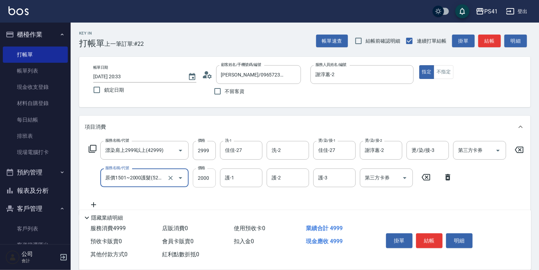
click at [212, 181] on input "2000" at bounding box center [204, 178] width 23 height 19
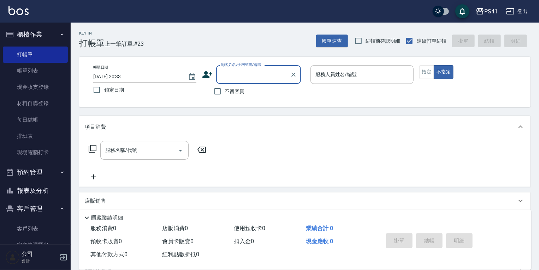
click at [35, 191] on button "報表及分析" at bounding box center [35, 191] width 65 height 18
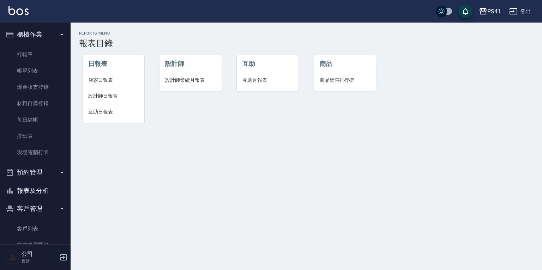
click at [109, 81] on span "店家日報表" at bounding box center [113, 80] width 50 height 7
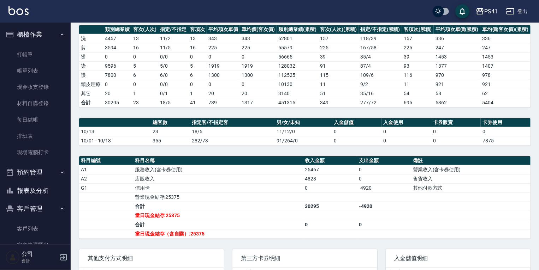
scroll to position [113, 0]
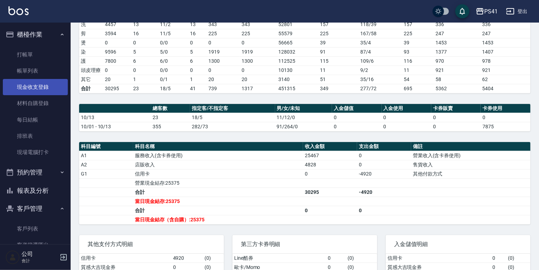
drag, startPoint x: 35, startPoint y: 75, endPoint x: 35, endPoint y: 85, distance: 10.9
click at [35, 75] on link "帳單列表" at bounding box center [35, 71] width 65 height 16
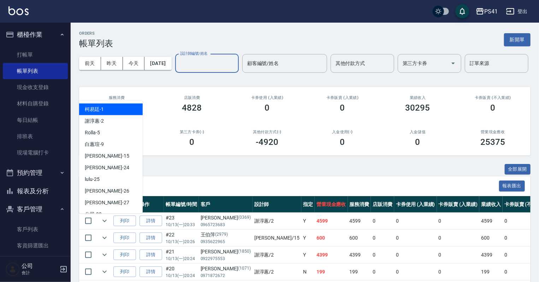
click at [178, 70] on input "設計師編號/姓名" at bounding box center [206, 63] width 57 height 12
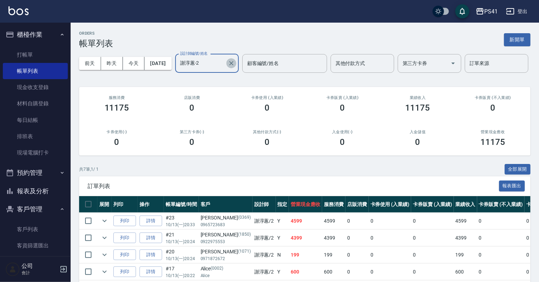
click at [228, 67] on icon "Clear" at bounding box center [231, 63] width 7 height 7
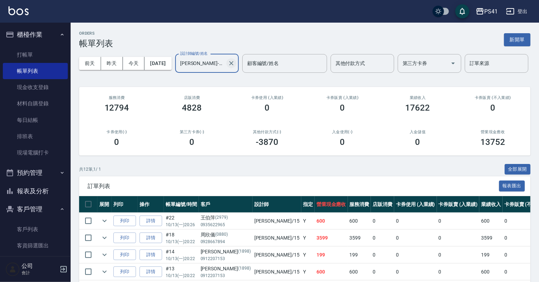
click at [228, 67] on icon "Clear" at bounding box center [231, 63] width 7 height 7
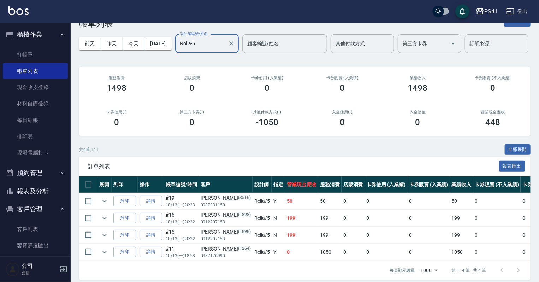
scroll to position [28, 0]
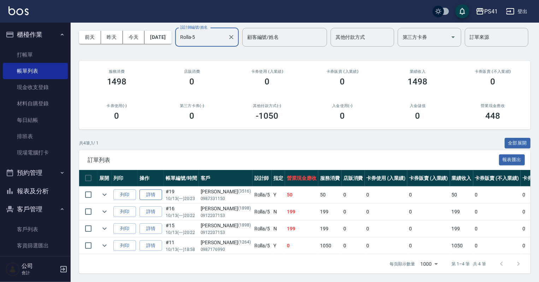
click at [153, 200] on link "詳情" at bounding box center [150, 194] width 23 height 11
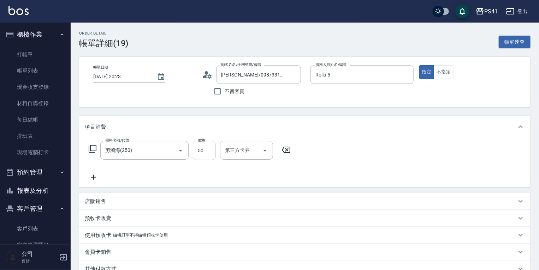
click at [208, 153] on input "50" at bounding box center [204, 150] width 23 height 19
click at [167, 150] on icon "Clear" at bounding box center [170, 150] width 7 height 7
click at [118, 151] on input "服務名稱/代號" at bounding box center [134, 150] width 62 height 12
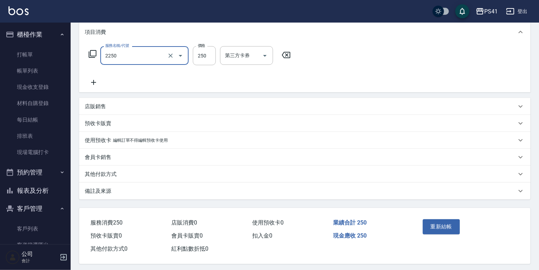
scroll to position [100, 0]
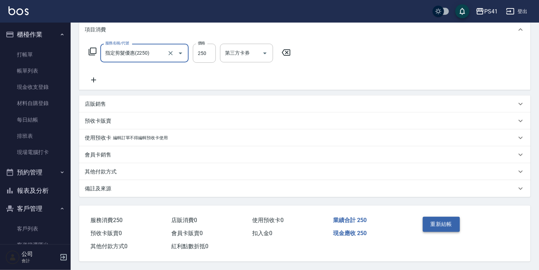
click at [446, 217] on button "重新結帳" at bounding box center [441, 224] width 37 height 15
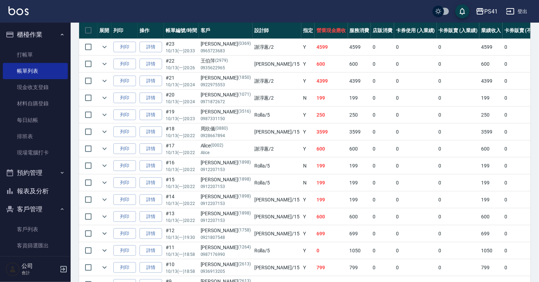
scroll to position [89, 0]
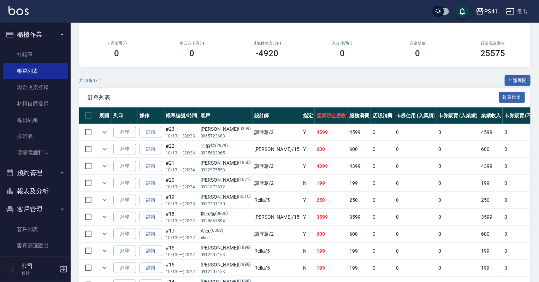
click at [41, 190] on button "報表及分析" at bounding box center [35, 191] width 65 height 18
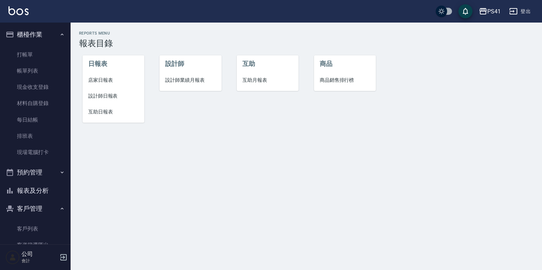
click at [109, 98] on span "設計師日報表" at bounding box center [113, 96] width 50 height 7
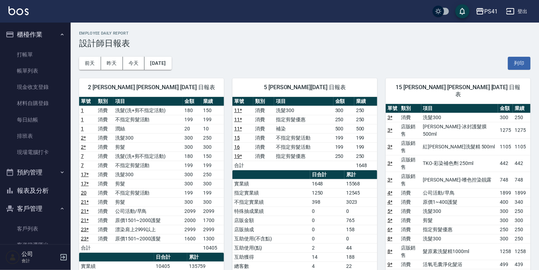
click at [31, 190] on button "報表及分析" at bounding box center [35, 191] width 65 height 18
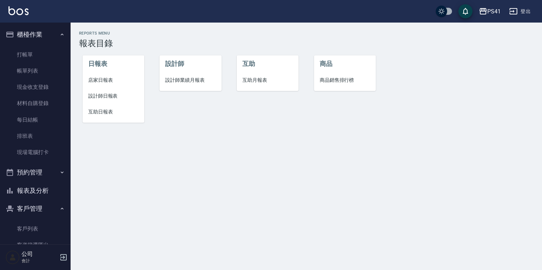
click at [103, 81] on span "店家日報表" at bounding box center [113, 80] width 50 height 7
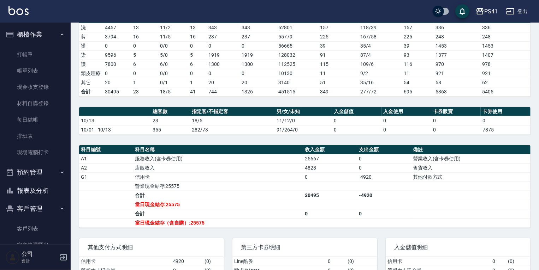
scroll to position [113, 0]
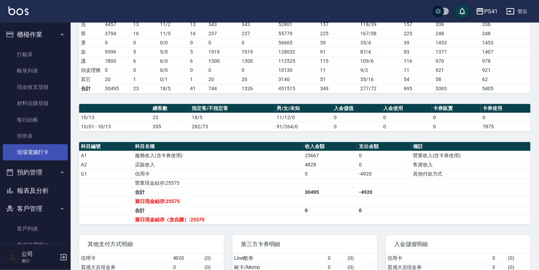
click at [38, 155] on link "現場電腦打卡" at bounding box center [35, 152] width 65 height 16
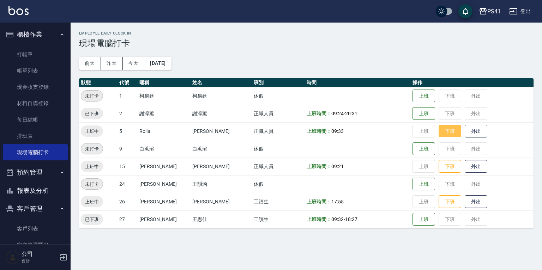
click at [439, 126] on button "下班" at bounding box center [450, 131] width 23 height 12
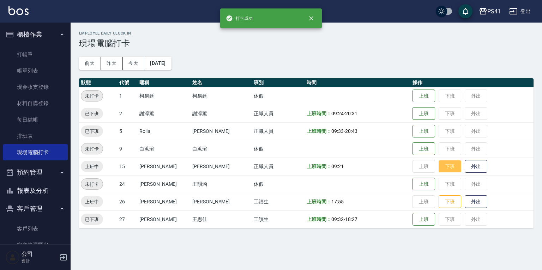
click at [443, 168] on button "下班" at bounding box center [450, 167] width 23 height 12
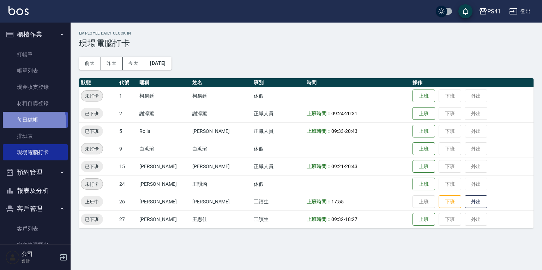
click at [30, 123] on link "每日結帳" at bounding box center [35, 120] width 65 height 16
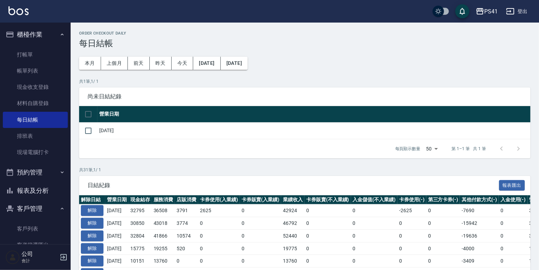
drag, startPoint x: 88, startPoint y: 129, endPoint x: 131, endPoint y: 137, distance: 44.1
click at [88, 130] on input "checkbox" at bounding box center [88, 131] width 15 height 15
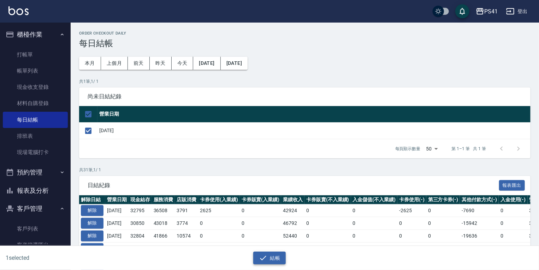
click at [274, 258] on button "結帳" at bounding box center [269, 258] width 33 height 13
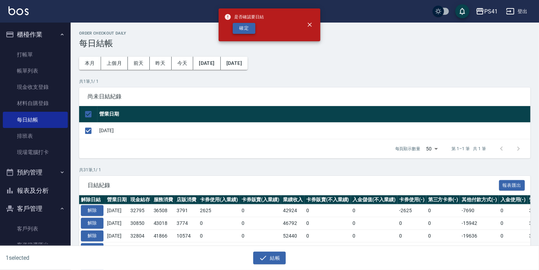
click at [242, 24] on button "確定" at bounding box center [244, 28] width 23 height 11
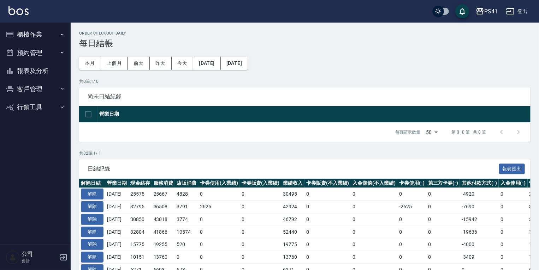
click at [30, 71] on button "報表及分析" at bounding box center [35, 71] width 65 height 18
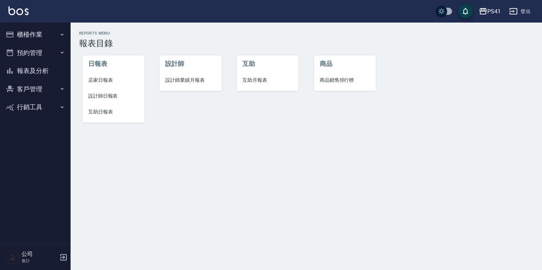
click at [100, 81] on span "店家日報表" at bounding box center [113, 80] width 50 height 7
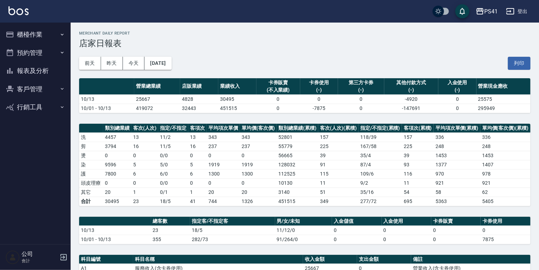
click at [46, 38] on button "櫃檯作業" at bounding box center [35, 34] width 65 height 18
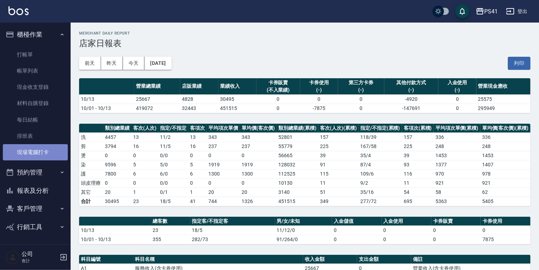
click at [44, 148] on link "現場電腦打卡" at bounding box center [35, 152] width 65 height 16
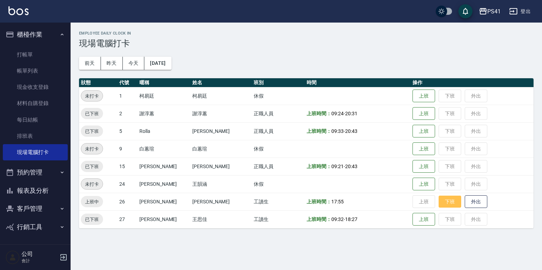
click at [439, 202] on button "下班" at bounding box center [450, 202] width 23 height 12
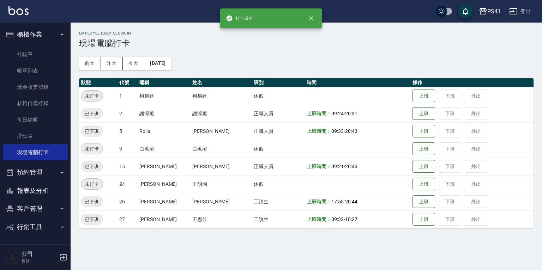
click at [24, 189] on button "報表及分析" at bounding box center [35, 191] width 65 height 18
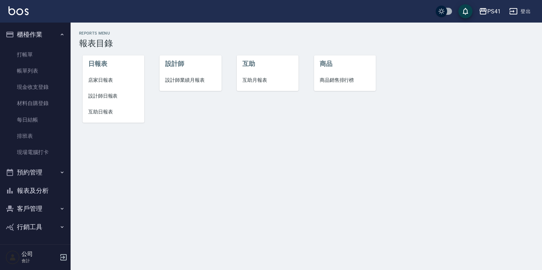
click at [97, 82] on span "店家日報表" at bounding box center [113, 80] width 50 height 7
